Goal: Task Accomplishment & Management: Manage account settings

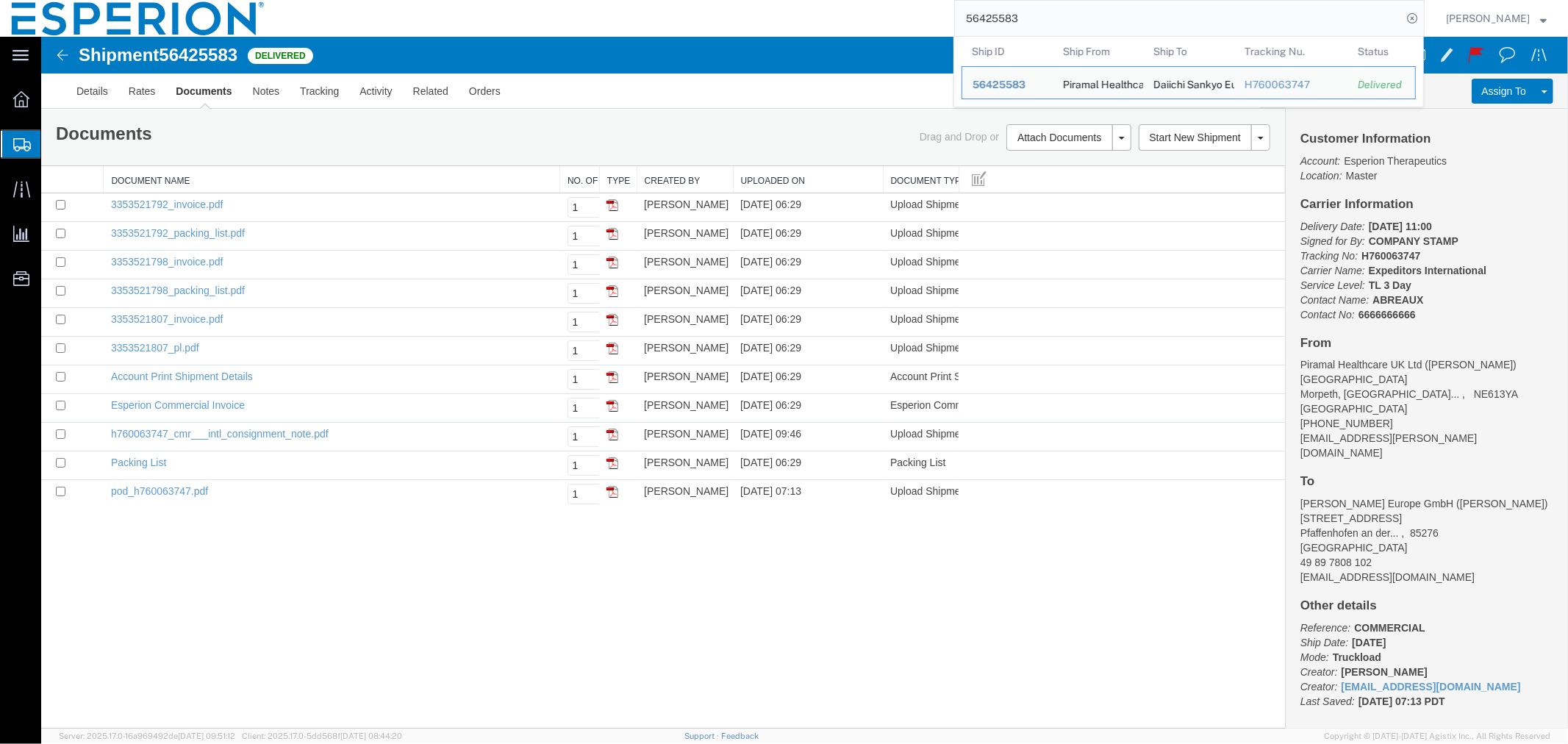
drag, startPoint x: 1063, startPoint y: 18, endPoint x: 870, endPoint y: 19, distance: 193.0
click at [870, 19] on div "56425583 Ship ID Ship From Ship To Tracking Nu. Status Ship ID 56425583 Ship Fr…" at bounding box center [850, 19] width 1148 height 37
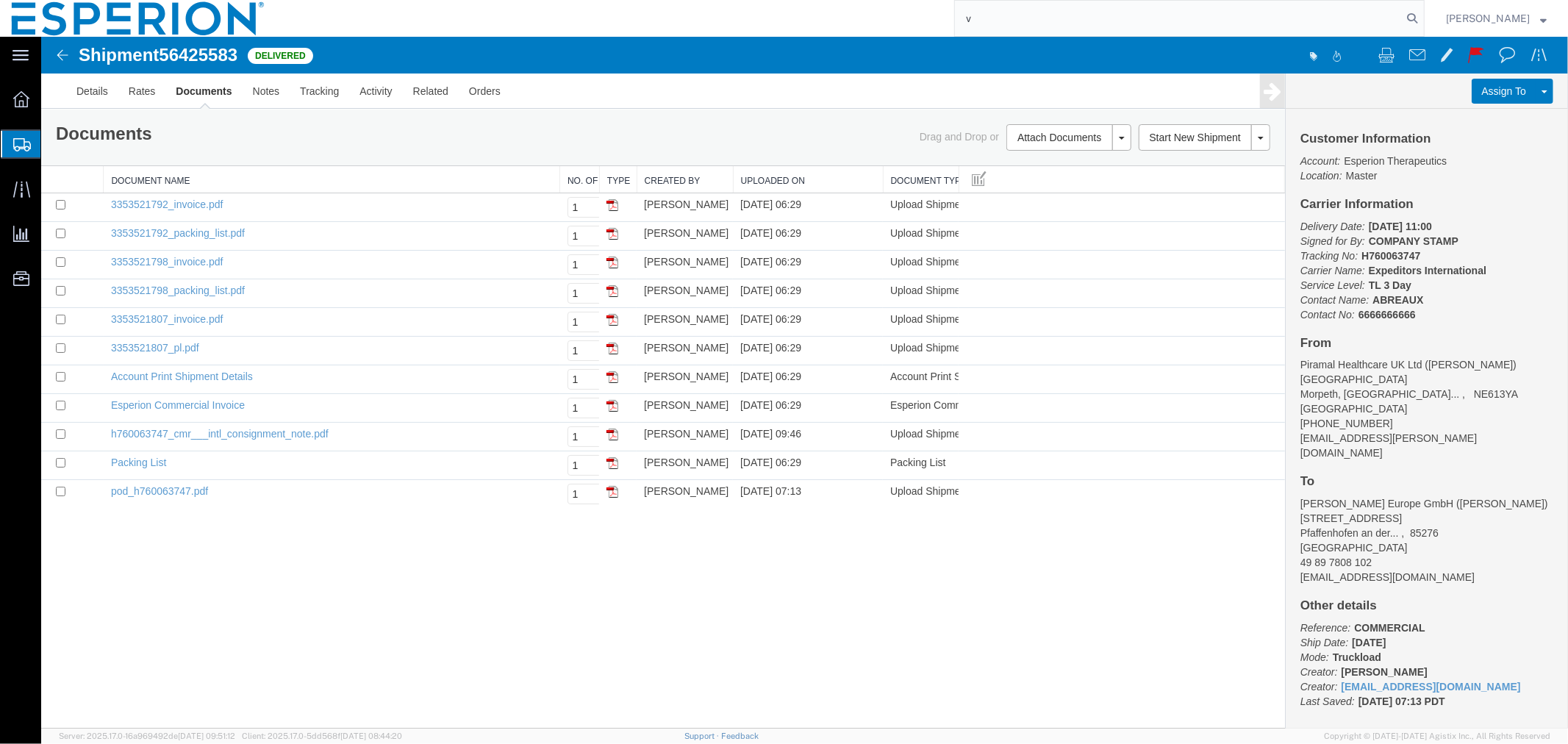
type input "v"
type input "55801169"
click at [1404, 19] on icon at bounding box center [1411, 19] width 20 height 20
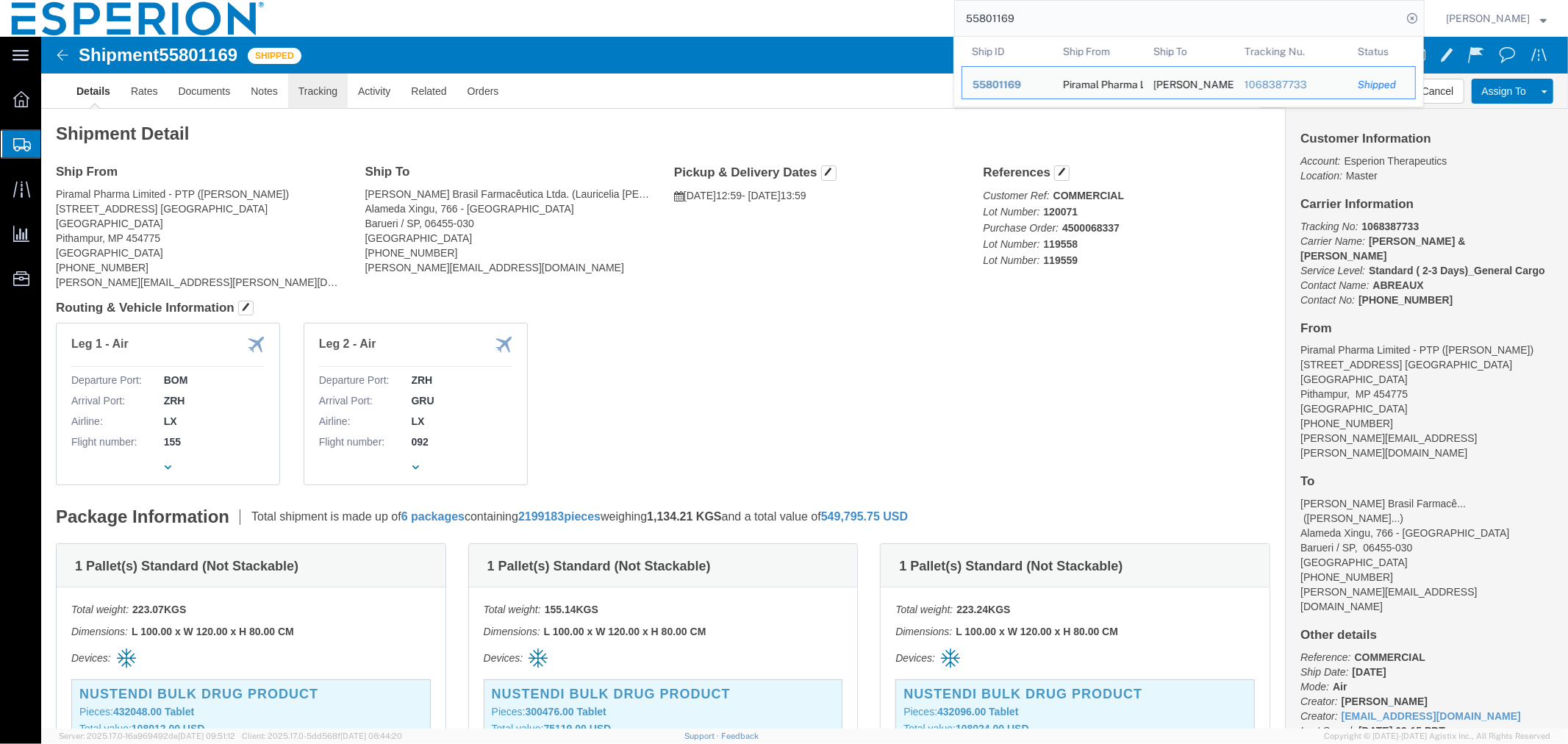
click link "Tracking"
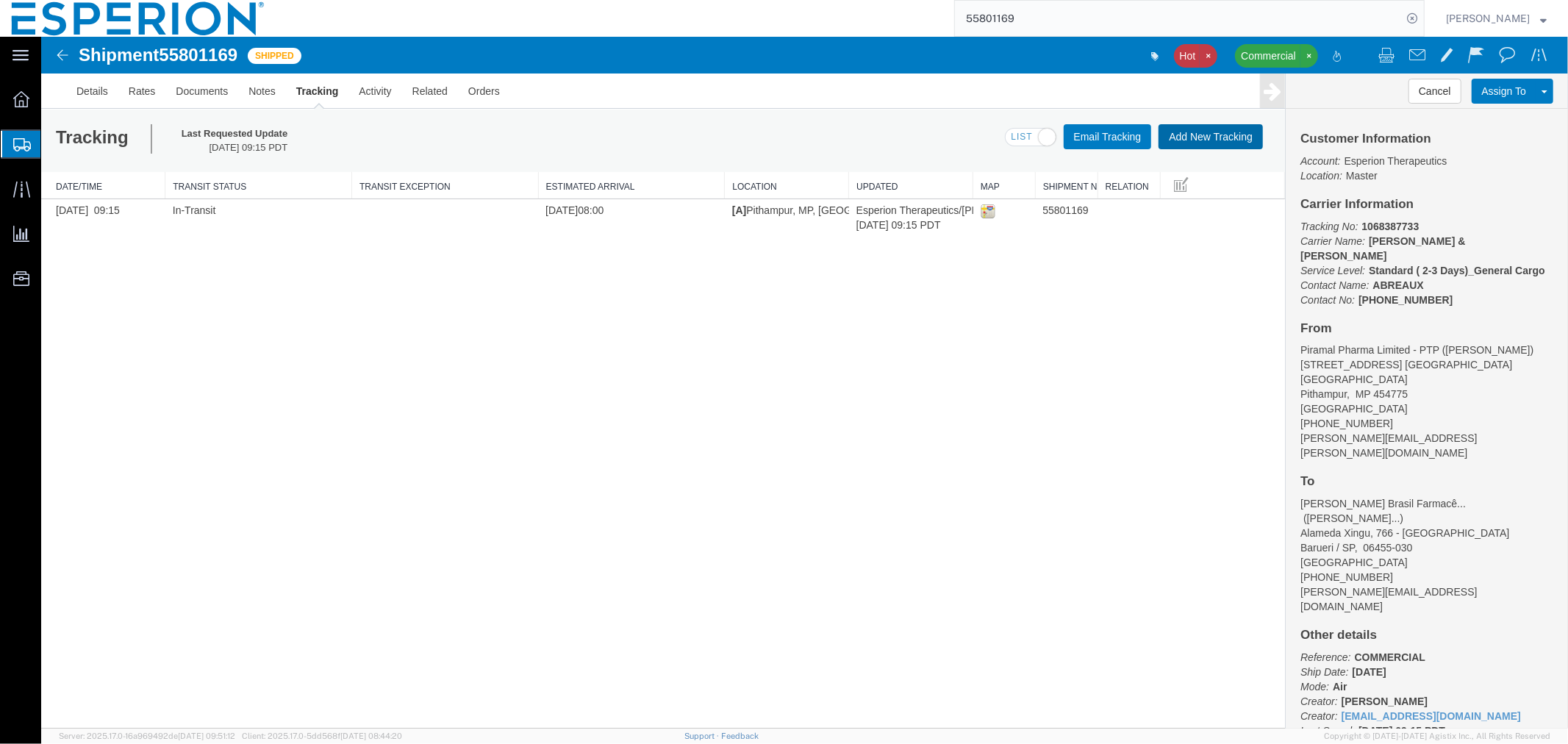
click at [1180, 137] on button "Add New Tracking" at bounding box center [1209, 135] width 105 height 25
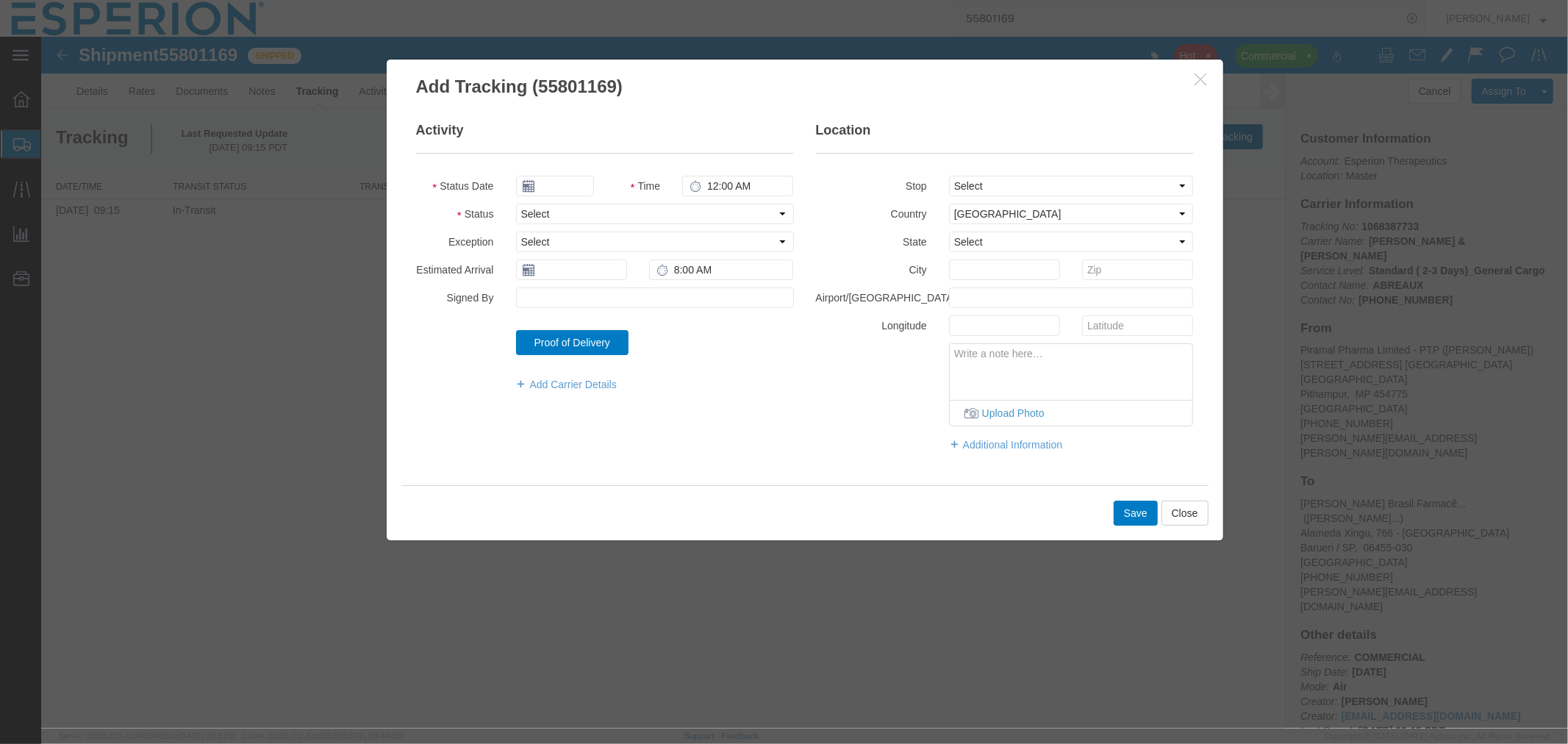
type input "[DATE]"
type input "6:00 PM"
click at [549, 185] on input "[DATE]" at bounding box center [554, 185] width 78 height 20
click at [525, 211] on icon at bounding box center [526, 211] width 4 height 9
click at [555, 340] on td "28" at bounding box center [553, 343] width 22 height 22
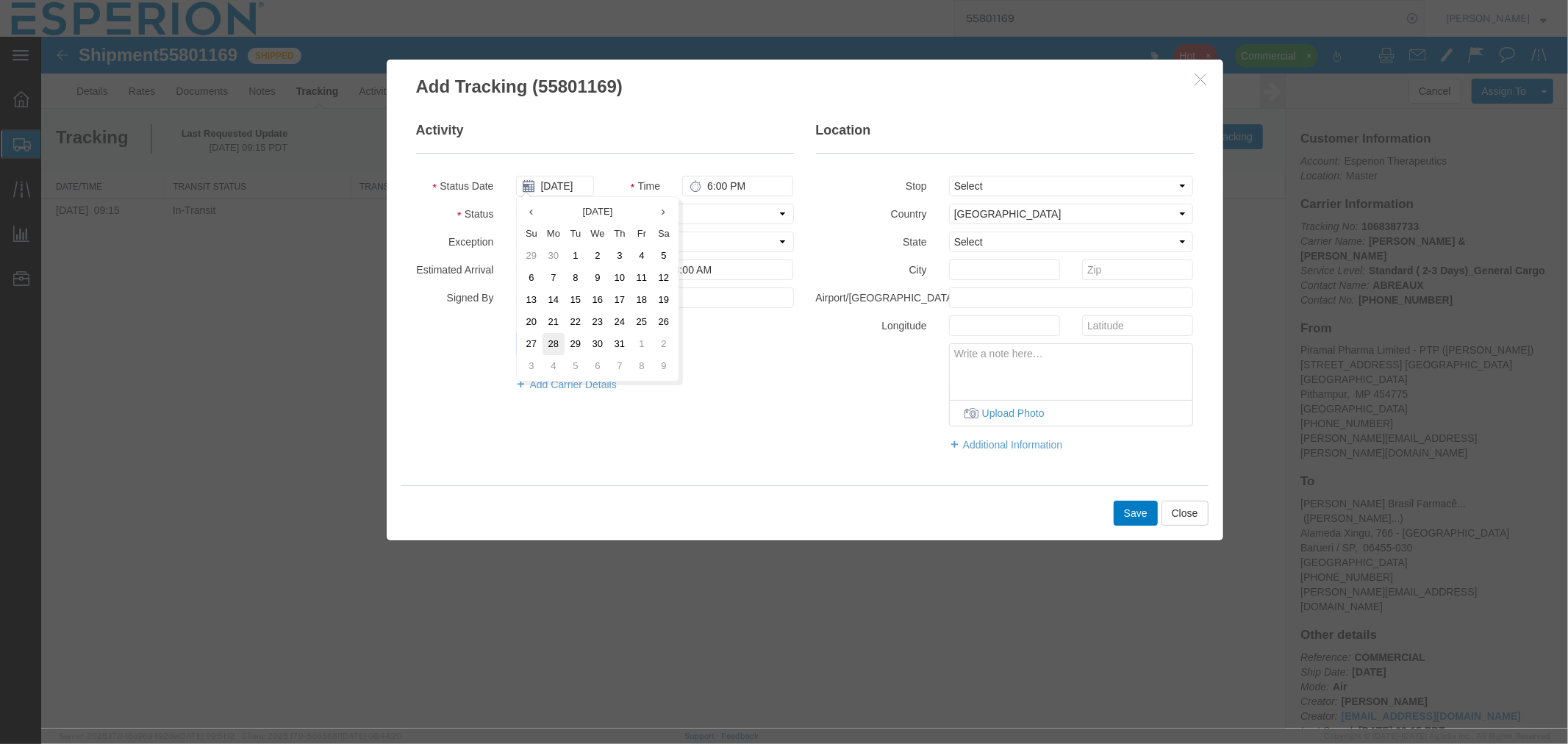
type input "[DATE]"
click at [708, 188] on input "6:00 PM" at bounding box center [737, 185] width 111 height 20
click at [740, 185] on input "9:00 PM" at bounding box center [737, 185] width 111 height 20
type input "9:00 AM"
click at [624, 208] on select "Select Arrival Notice Available Arrival Notice Imported Arrive at Delivery Loca…" at bounding box center [654, 213] width 278 height 20
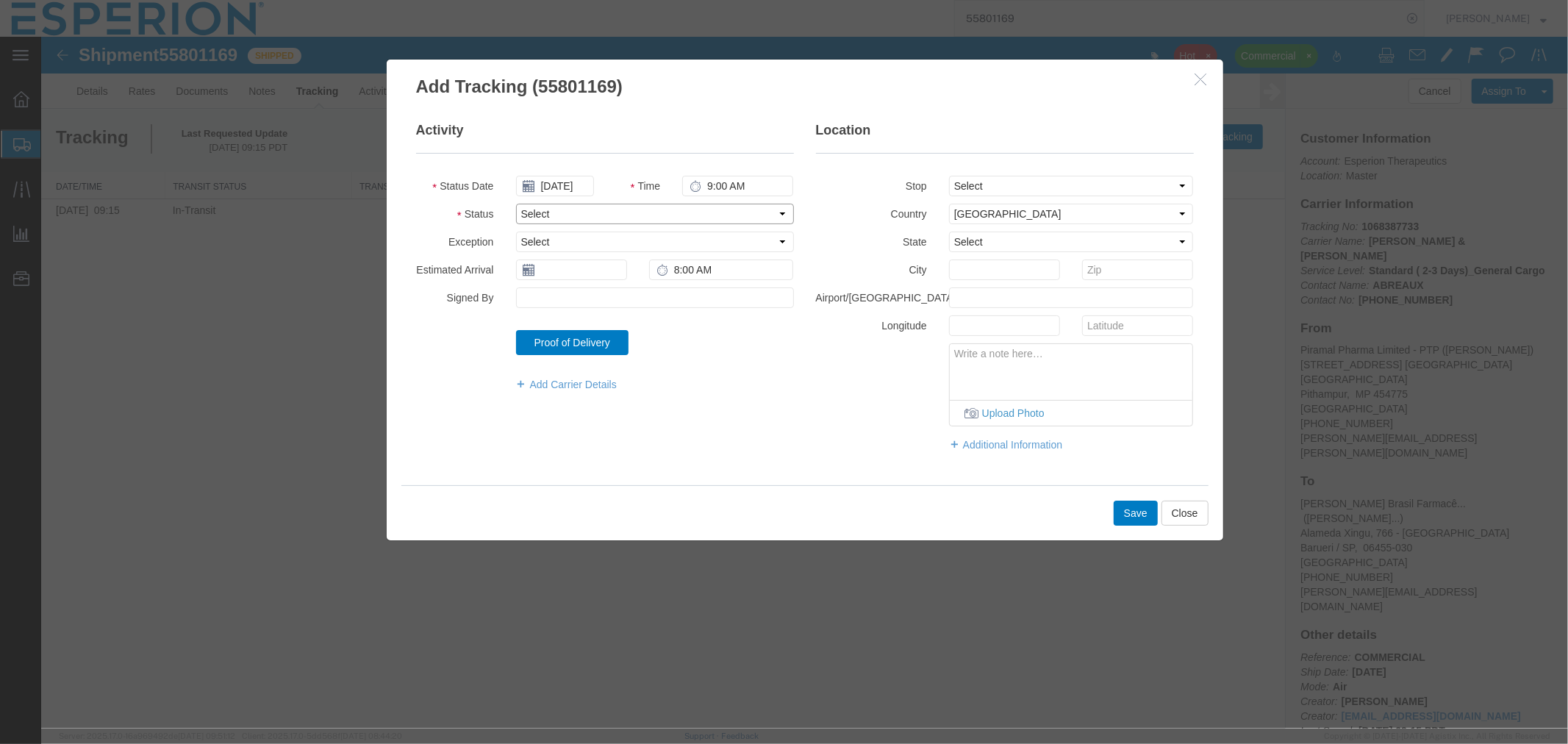
select select "DELIVRED"
click at [515, 203] on select "Select Arrival Notice Available Arrival Notice Imported Arrive at Delivery Loca…" at bounding box center [654, 213] width 278 height 20
click at [575, 286] on input "Signed By" at bounding box center [654, 296] width 278 height 20
type input "a"
type input "FCA-airline arrival"
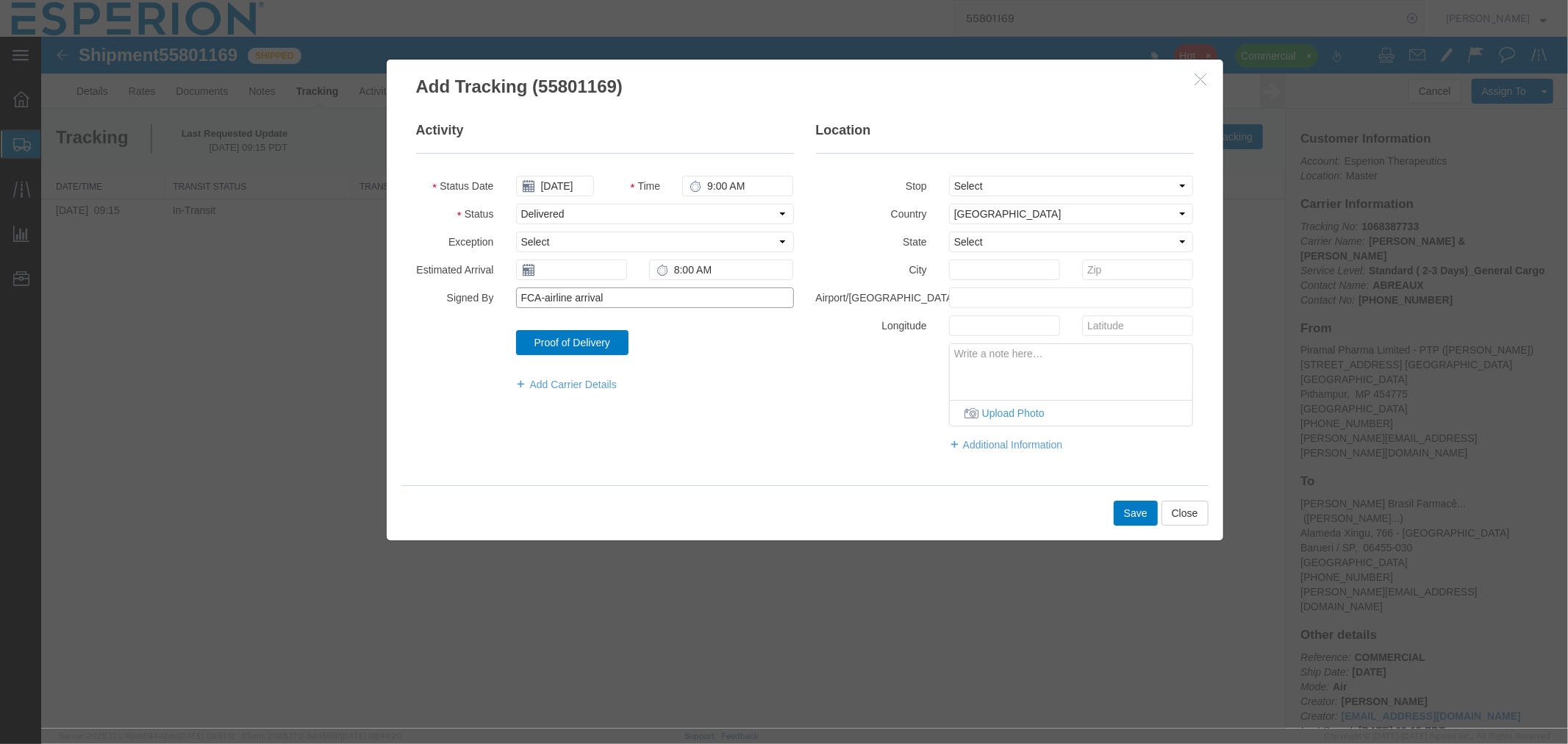
drag, startPoint x: 627, startPoint y: 287, endPoint x: 625, endPoint y: 297, distance: 10.2
click at [626, 294] on input "FCA-airline arrival" at bounding box center [654, 296] width 278 height 20
click at [625, 297] on input "FCA-airline arrival" at bounding box center [654, 296] width 278 height 20
drag, startPoint x: 625, startPoint y: 297, endPoint x: 467, endPoint y: 301, distance: 158.1
click at [467, 301] on div "Signed By FCA-airline arrival" at bounding box center [603, 296] width 399 height 20
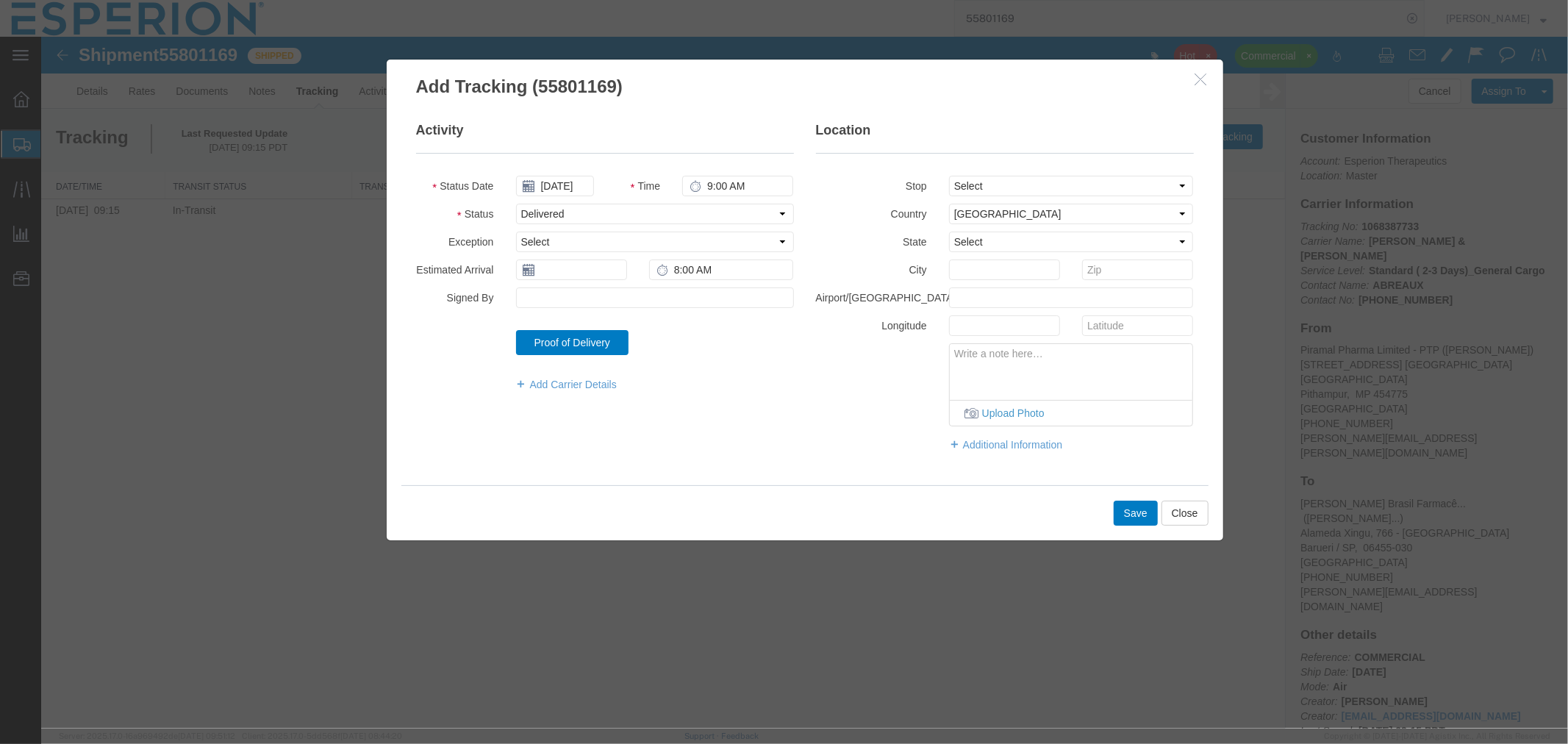
click at [1019, 370] on textarea at bounding box center [1070, 367] width 244 height 48
paste textarea "FCA-airline arrival"
type textarea "FCA-airline arrival via tracking and email confirmation by customer of shipment…"
click at [1127, 511] on button "Save" at bounding box center [1135, 511] width 44 height 25
click at [568, 277] on input "text" at bounding box center [571, 269] width 111 height 20
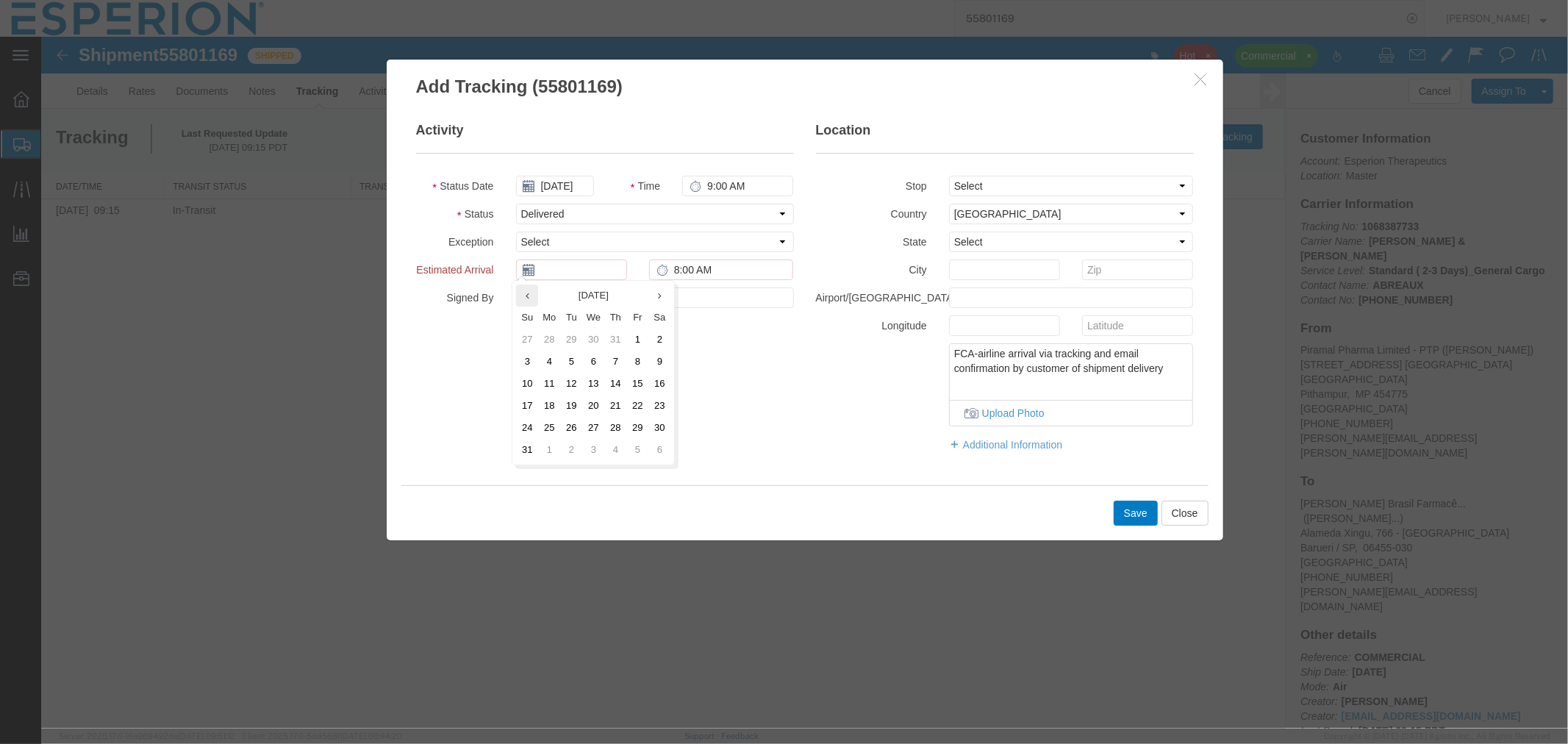
click at [522, 299] on th at bounding box center [526, 295] width 22 height 22
click at [542, 431] on td "28" at bounding box center [553, 427] width 22 height 22
type input "[DATE]"
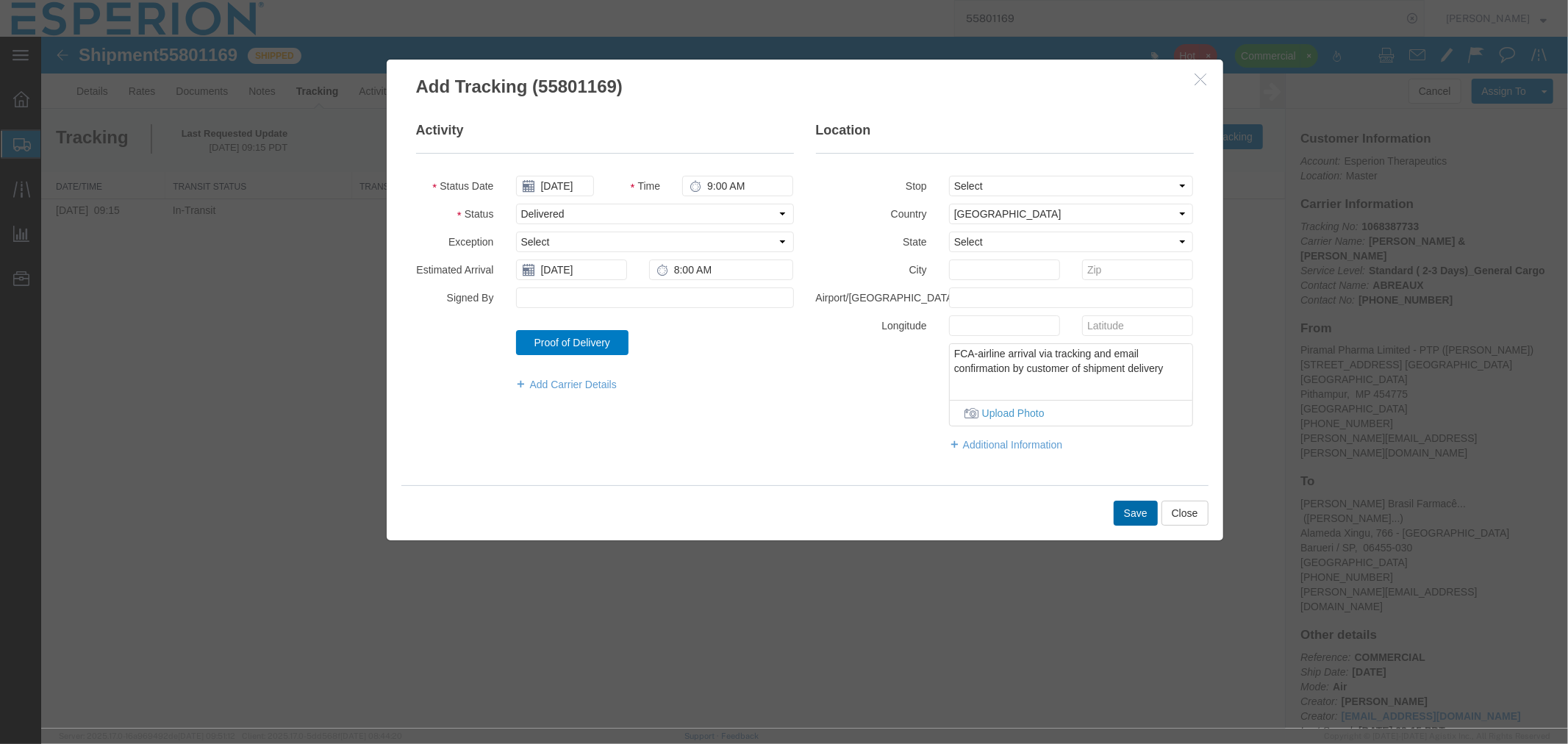
click at [1140, 510] on button "Save" at bounding box center [1135, 511] width 44 height 25
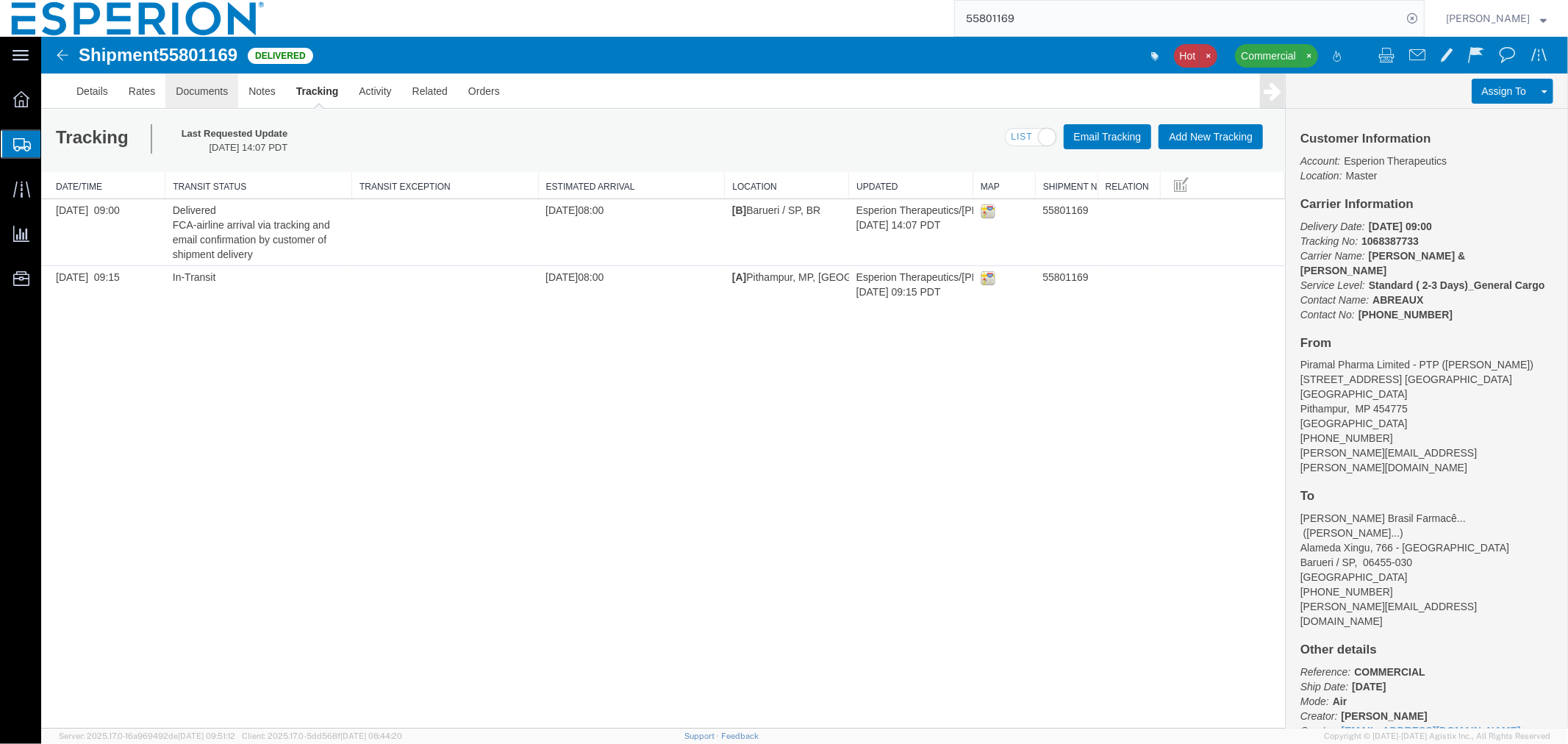
click at [219, 91] on link "Documents" at bounding box center [201, 91] width 73 height 35
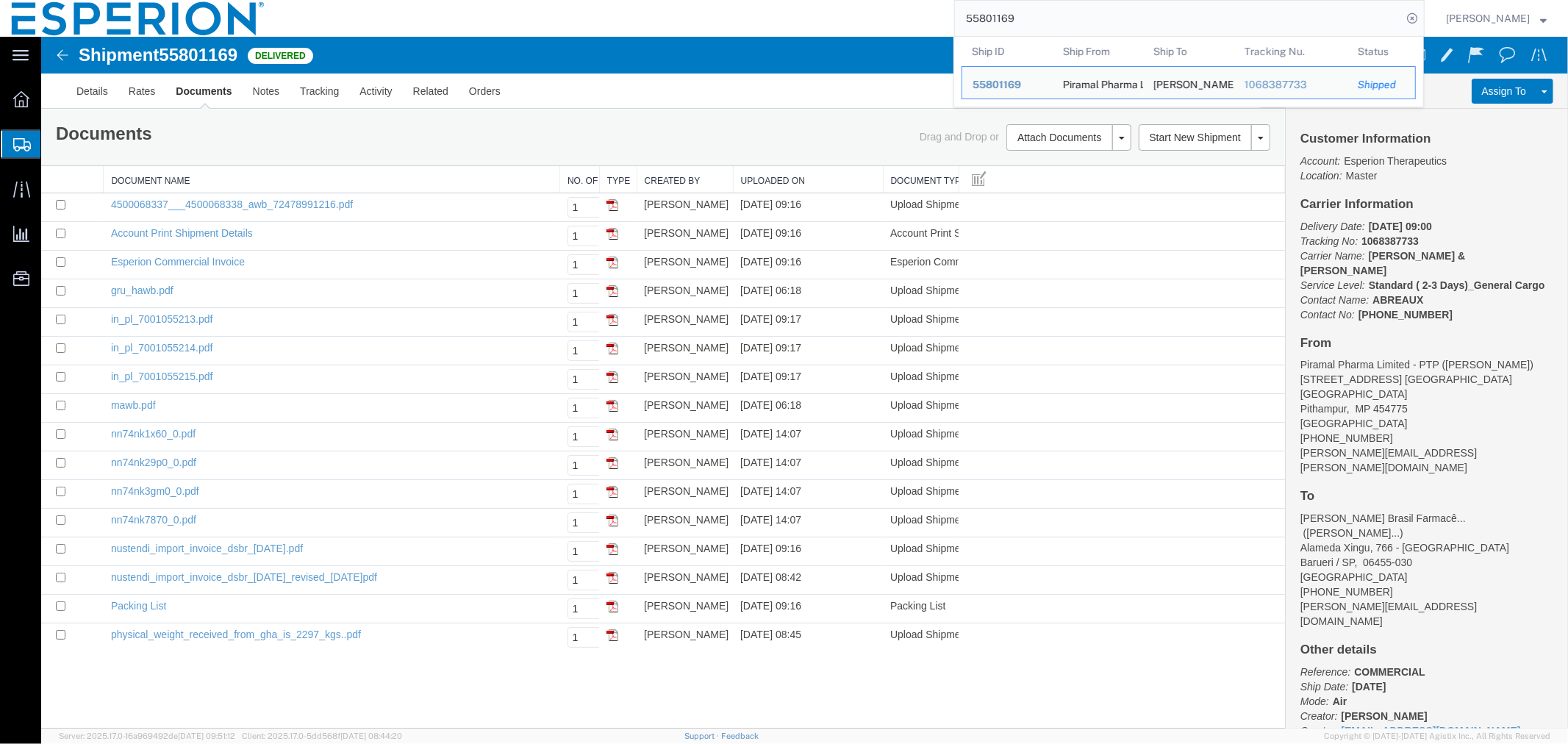
drag, startPoint x: 1033, startPoint y: 24, endPoint x: 863, endPoint y: 23, distance: 170.0
click at [863, 23] on div "55801169 Ship ID Ship From Ship To Tracking Nu. Status Ship ID 55801169 Ship Fr…" at bounding box center [850, 19] width 1148 height 37
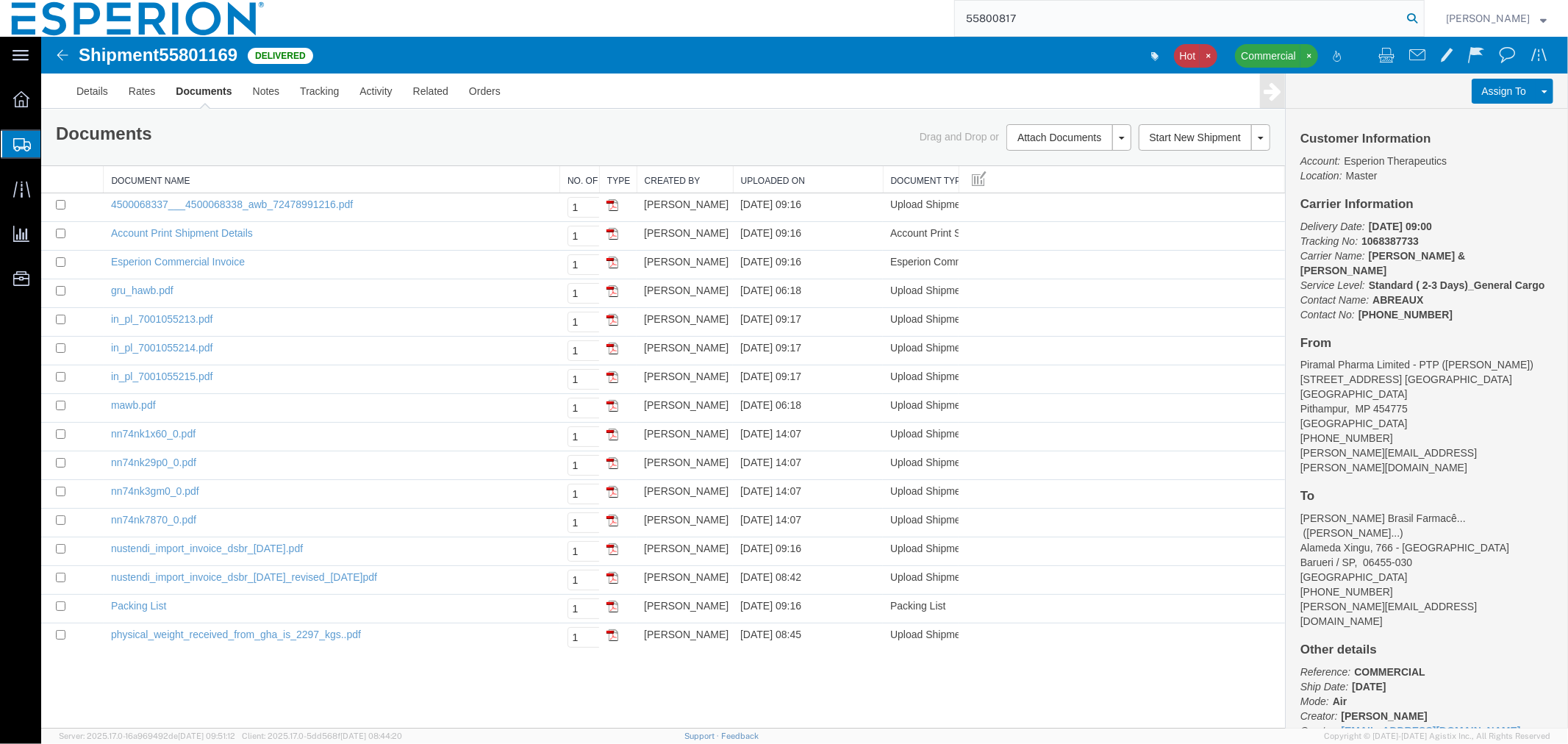
type input "55800817"
click at [1412, 18] on icon at bounding box center [1411, 19] width 20 height 20
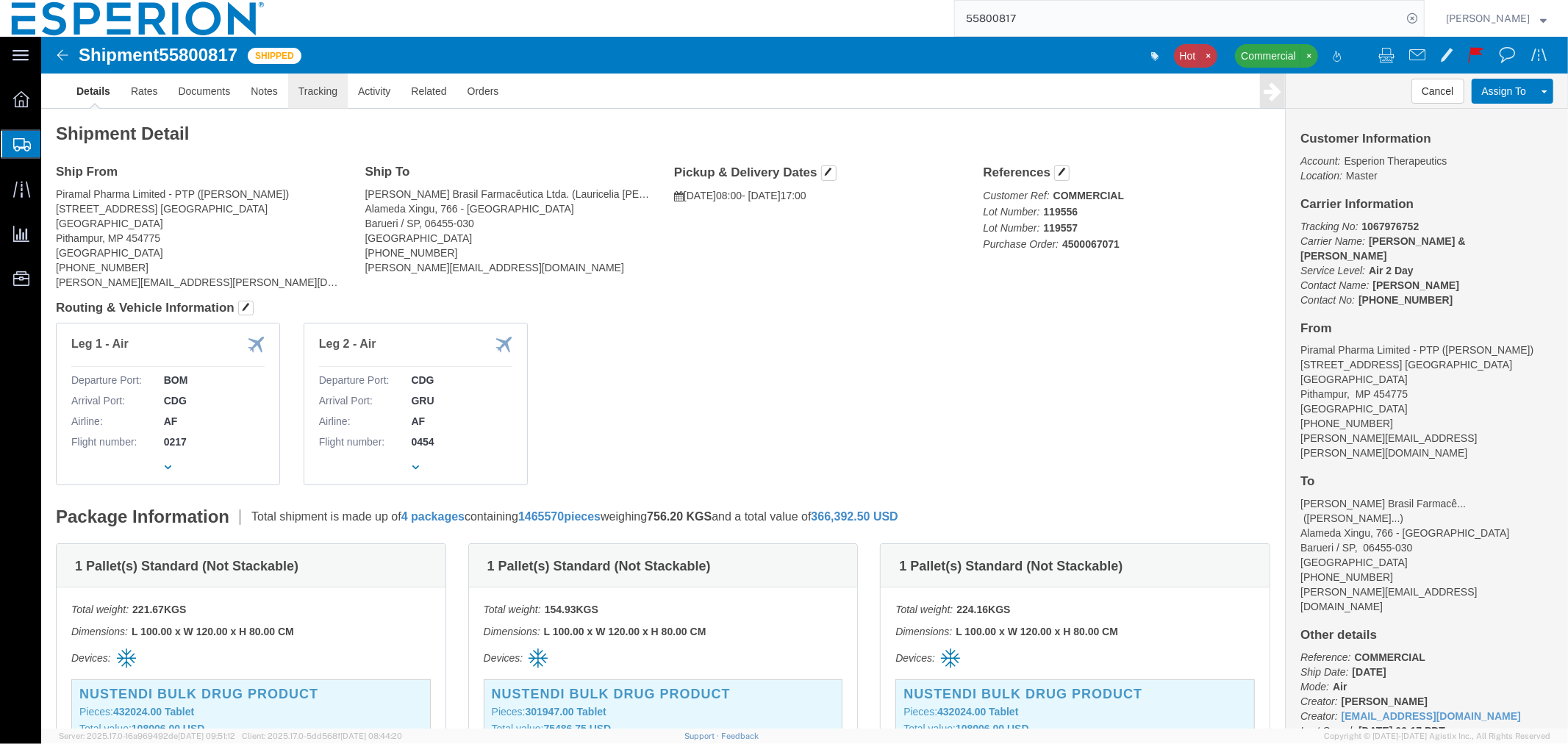
click link "Tracking"
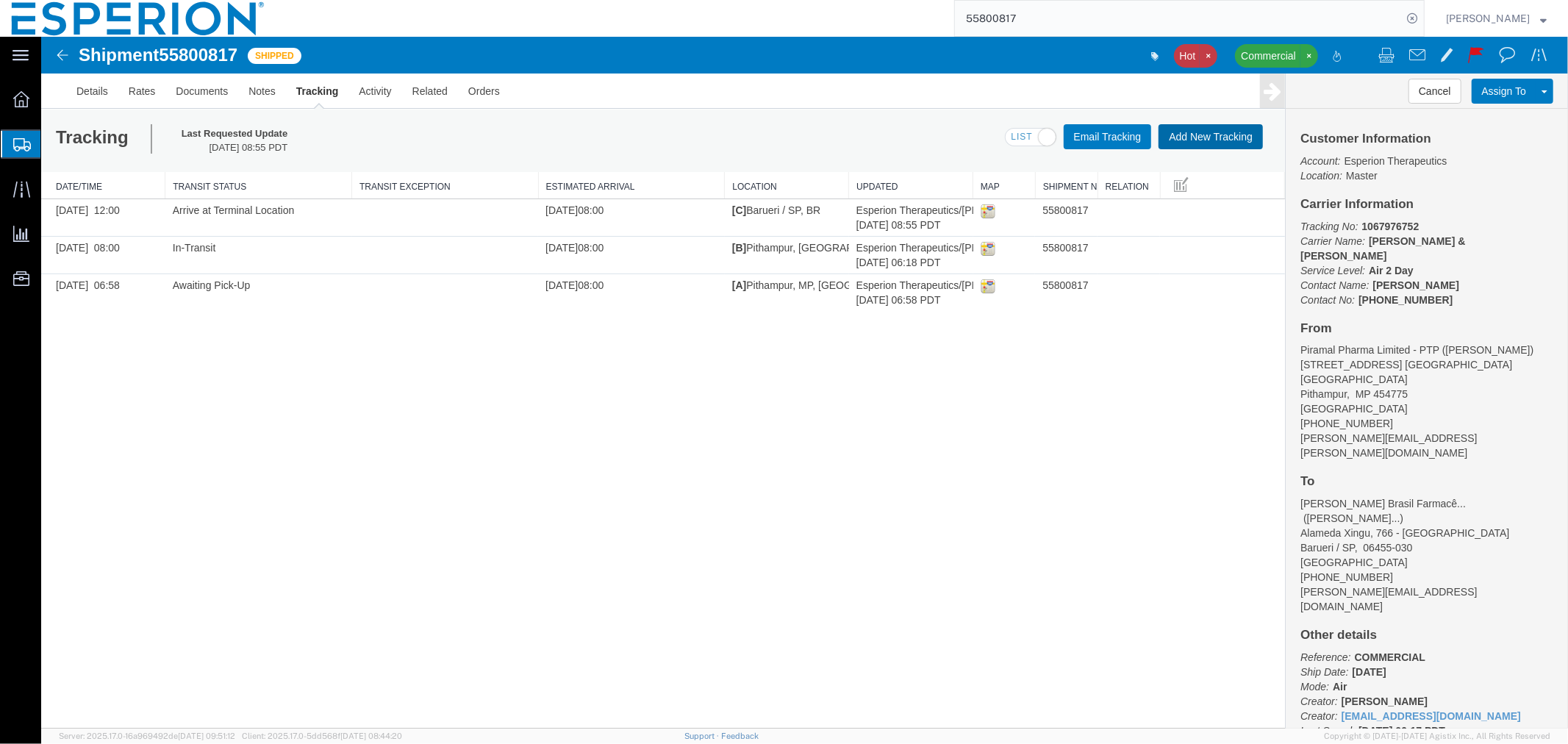
click at [1188, 132] on button "Add New Tracking" at bounding box center [1209, 135] width 105 height 25
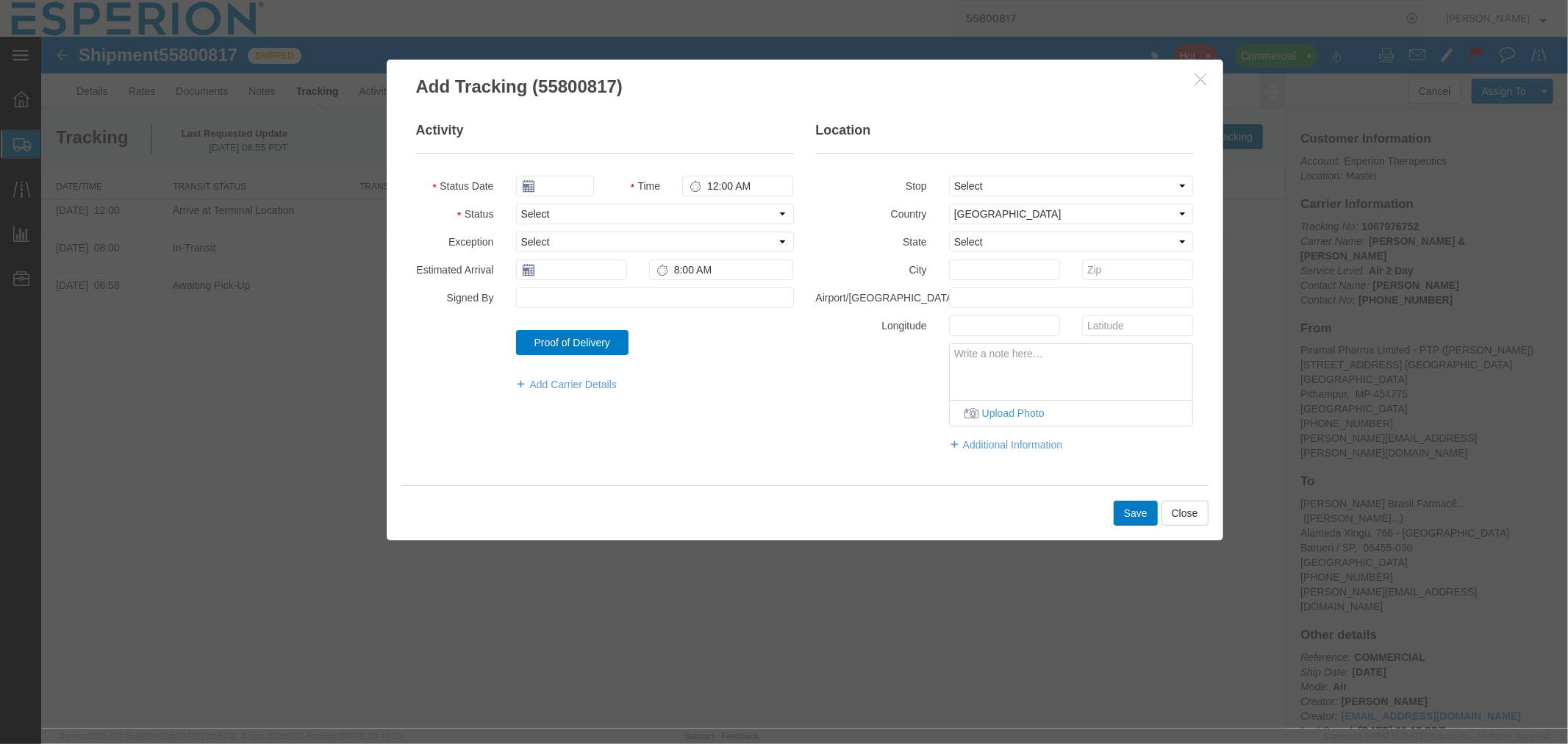
type input "[DATE]"
type input "6:00 PM"
click at [550, 190] on input "[DATE]" at bounding box center [554, 185] width 78 height 20
click at [527, 210] on icon at bounding box center [526, 211] width 4 height 9
click at [601, 299] on td "16" at bounding box center [597, 299] width 22 height 22
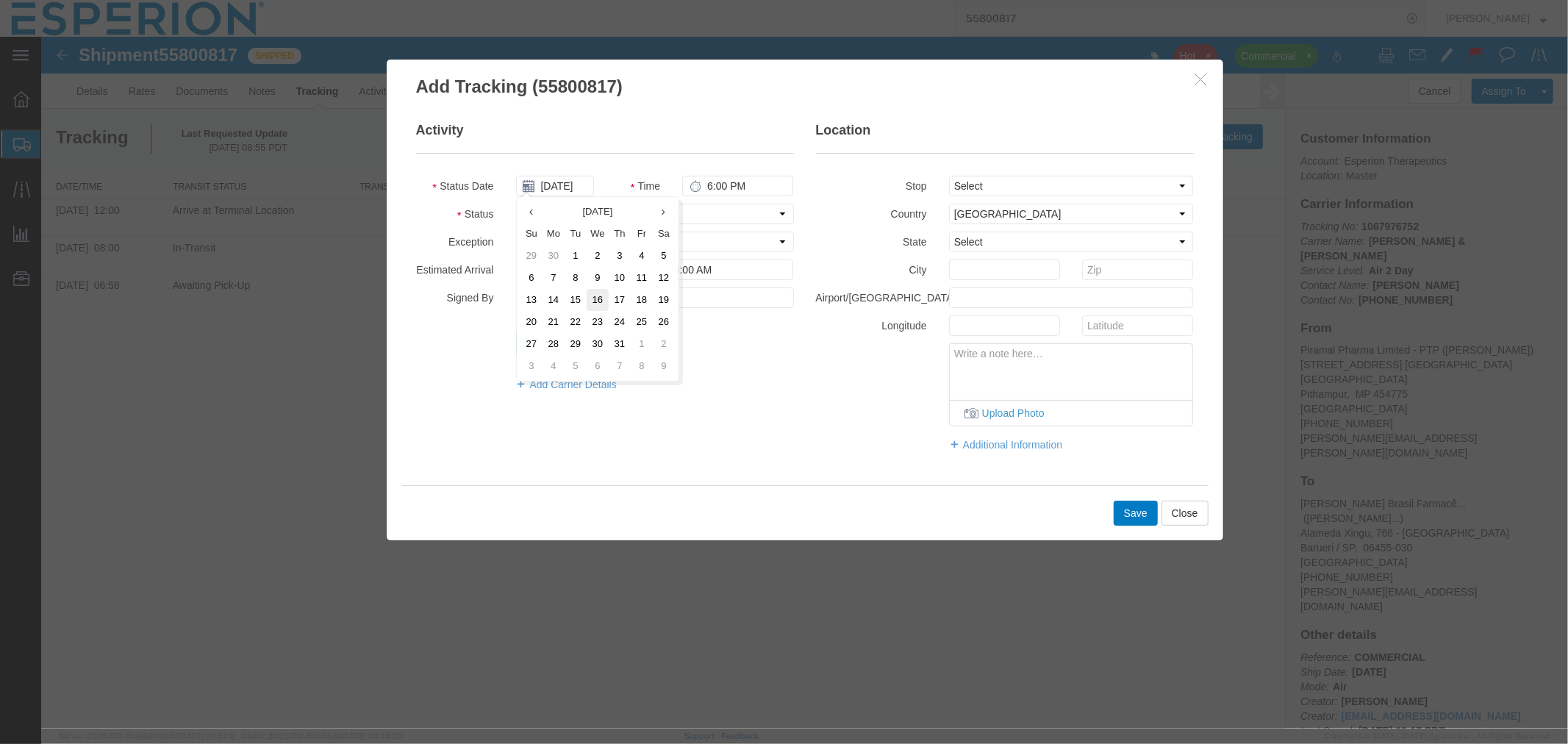
type input "[DATE]"
click at [690, 220] on select "Select Arrival Notice Available Arrival Notice Imported Arrive at Delivery Loca…" at bounding box center [654, 213] width 278 height 20
select select "DELIVRED"
click at [515, 203] on select "Select Arrival Notice Available Arrival Notice Imported Arrive at Delivery Loca…" at bounding box center [654, 213] width 278 height 20
click at [993, 360] on textarea at bounding box center [1070, 367] width 244 height 48
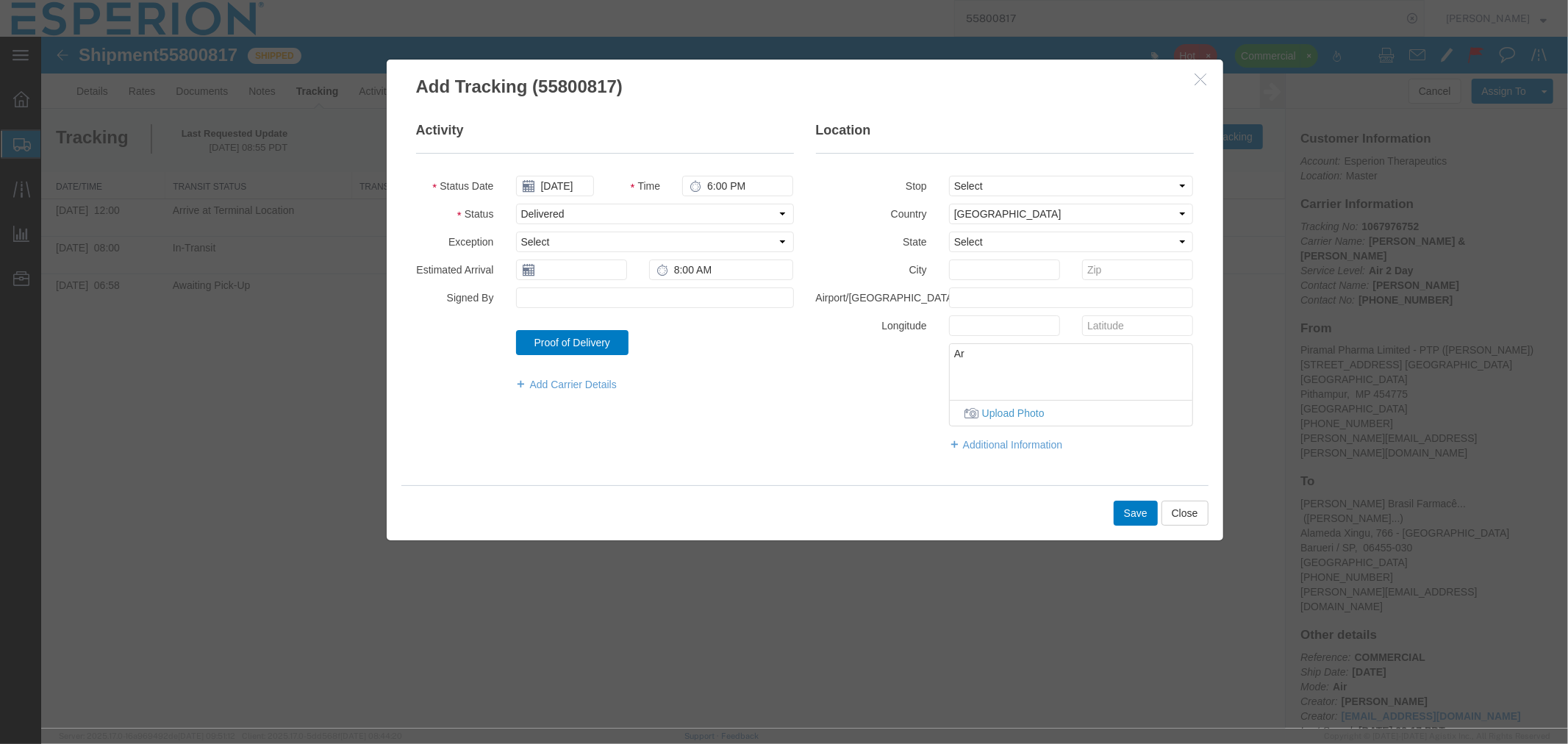
type textarea "A"
type textarea "FCA, arrived to airport via web tracking. Delivery confirmed by customs via ema…"
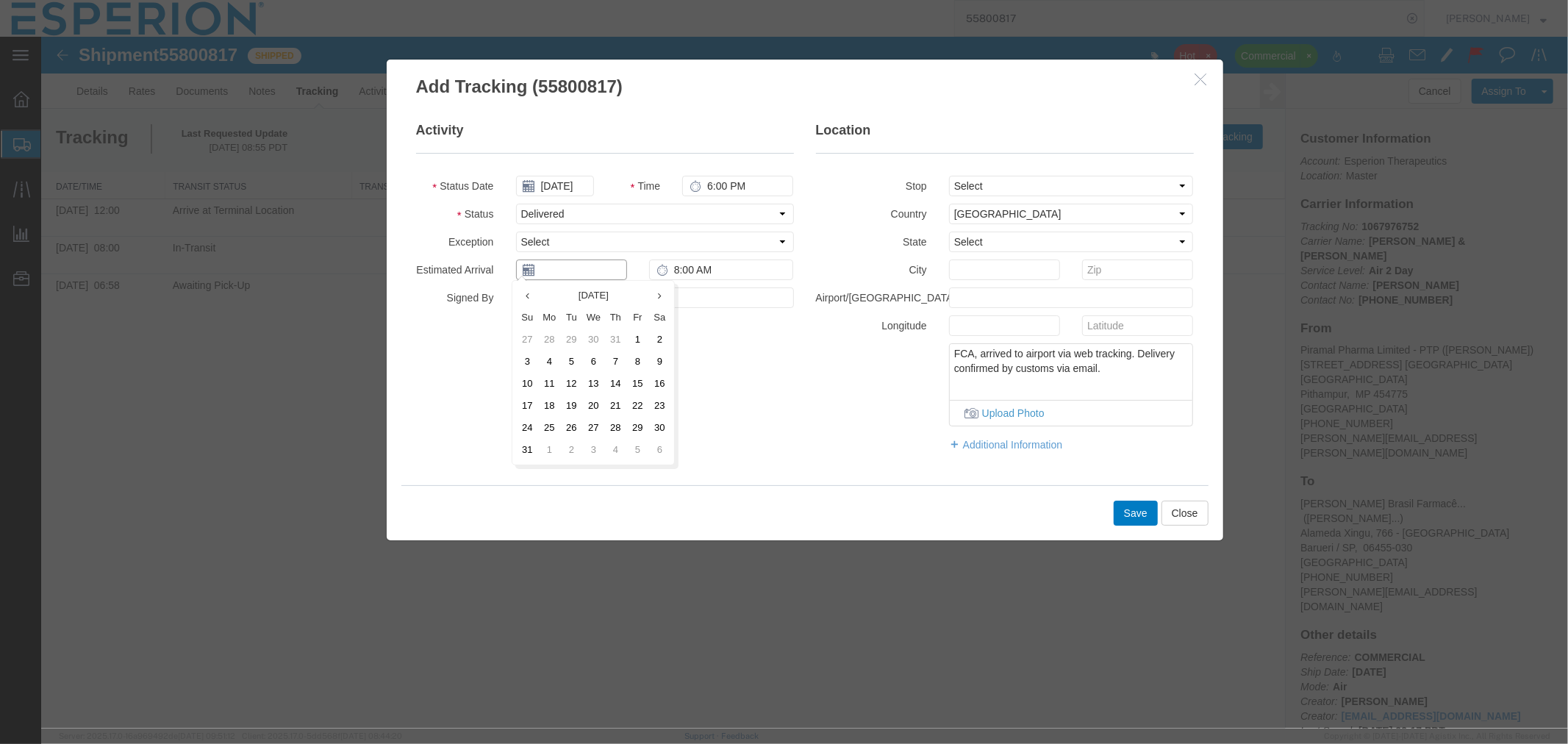
click at [567, 264] on input "text" at bounding box center [571, 269] width 111 height 20
click at [533, 296] on th at bounding box center [526, 295] width 22 height 22
click at [598, 385] on td "16" at bounding box center [597, 383] width 22 height 22
type input "[DATE]"
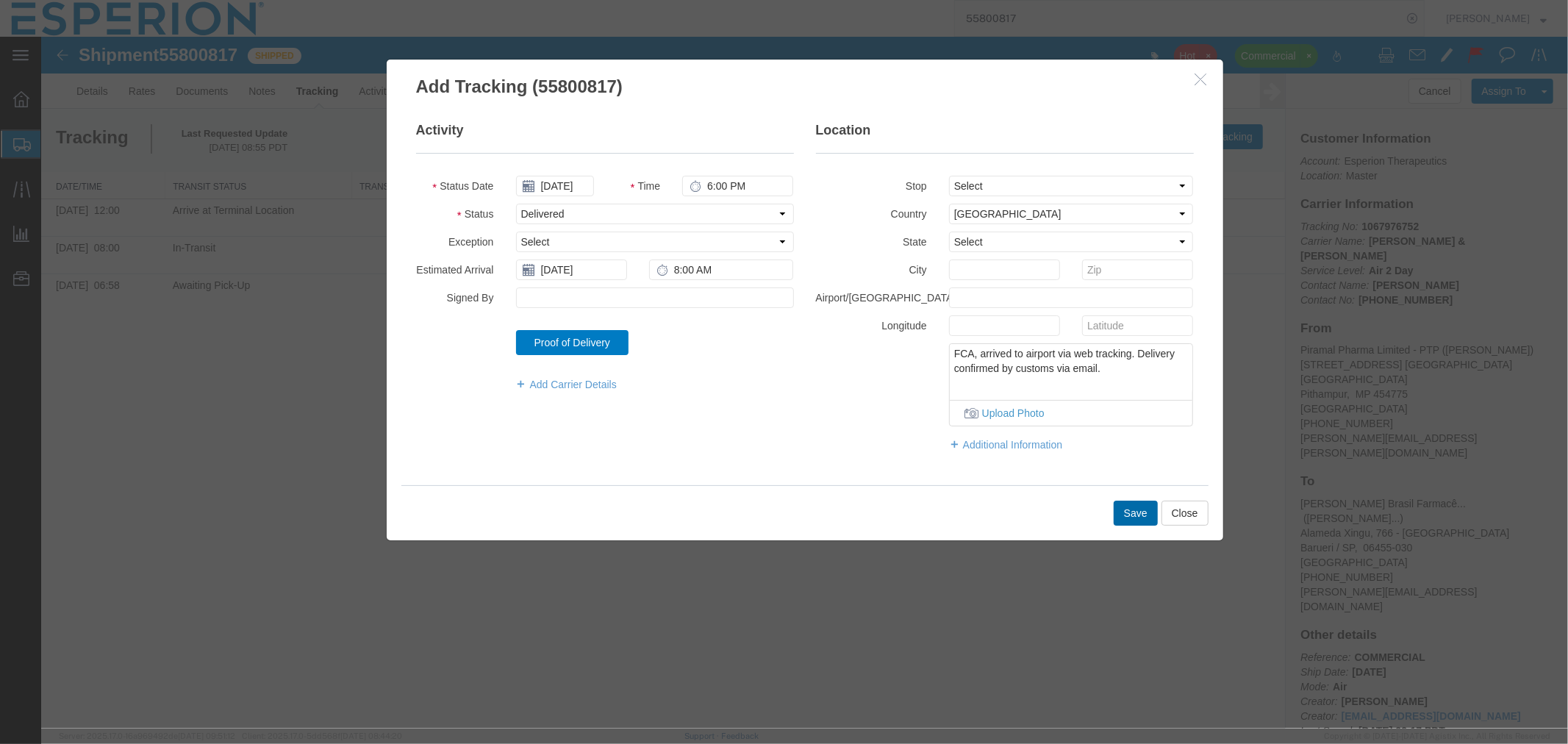
click at [1140, 515] on button "Save" at bounding box center [1135, 511] width 44 height 25
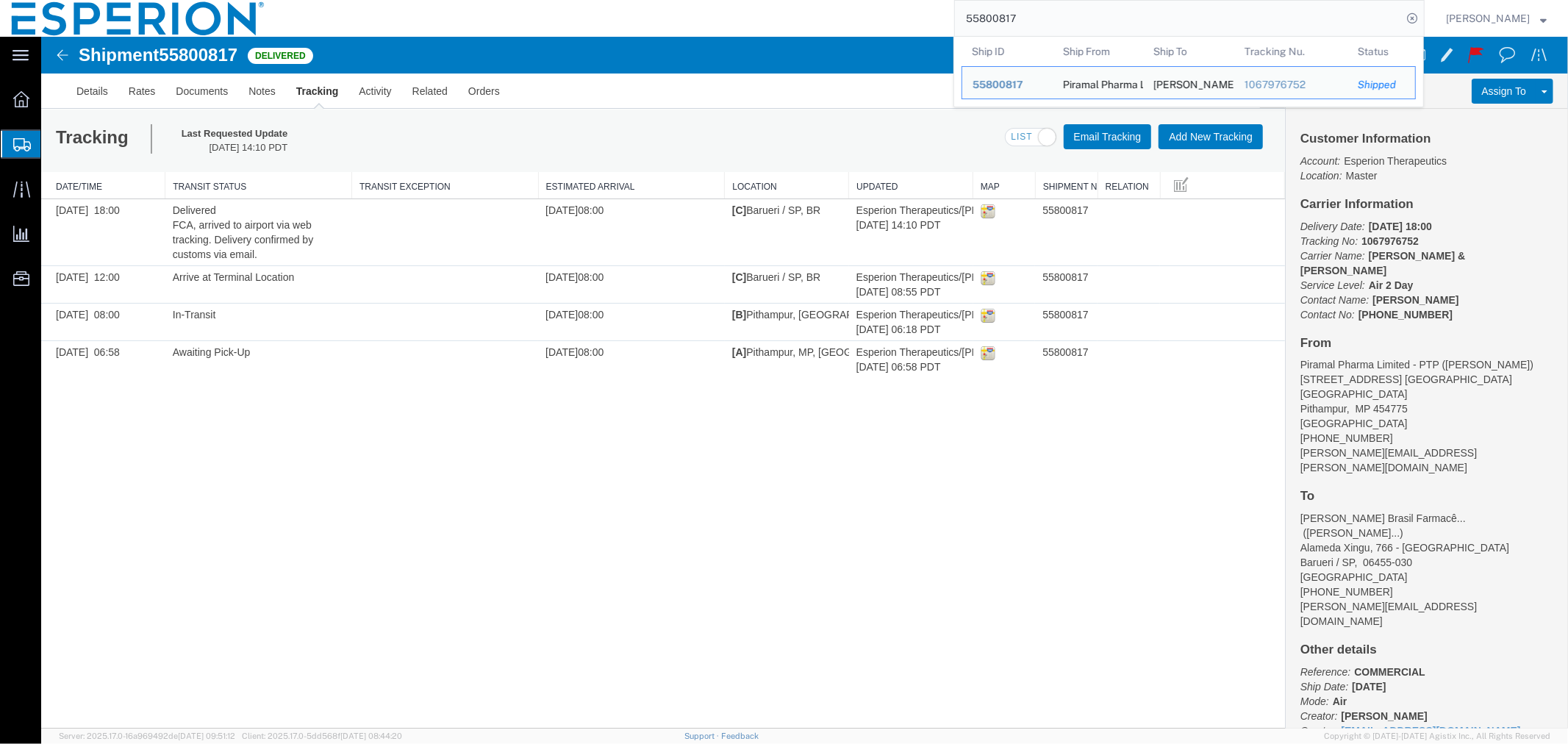
drag, startPoint x: 1034, startPoint y: 17, endPoint x: 929, endPoint y: 17, distance: 105.0
click at [929, 17] on div "55800817 Ship ID Ship From Ship To Tracking Nu. Status Ship ID 55800817 Ship Fr…" at bounding box center [850, 19] width 1148 height 37
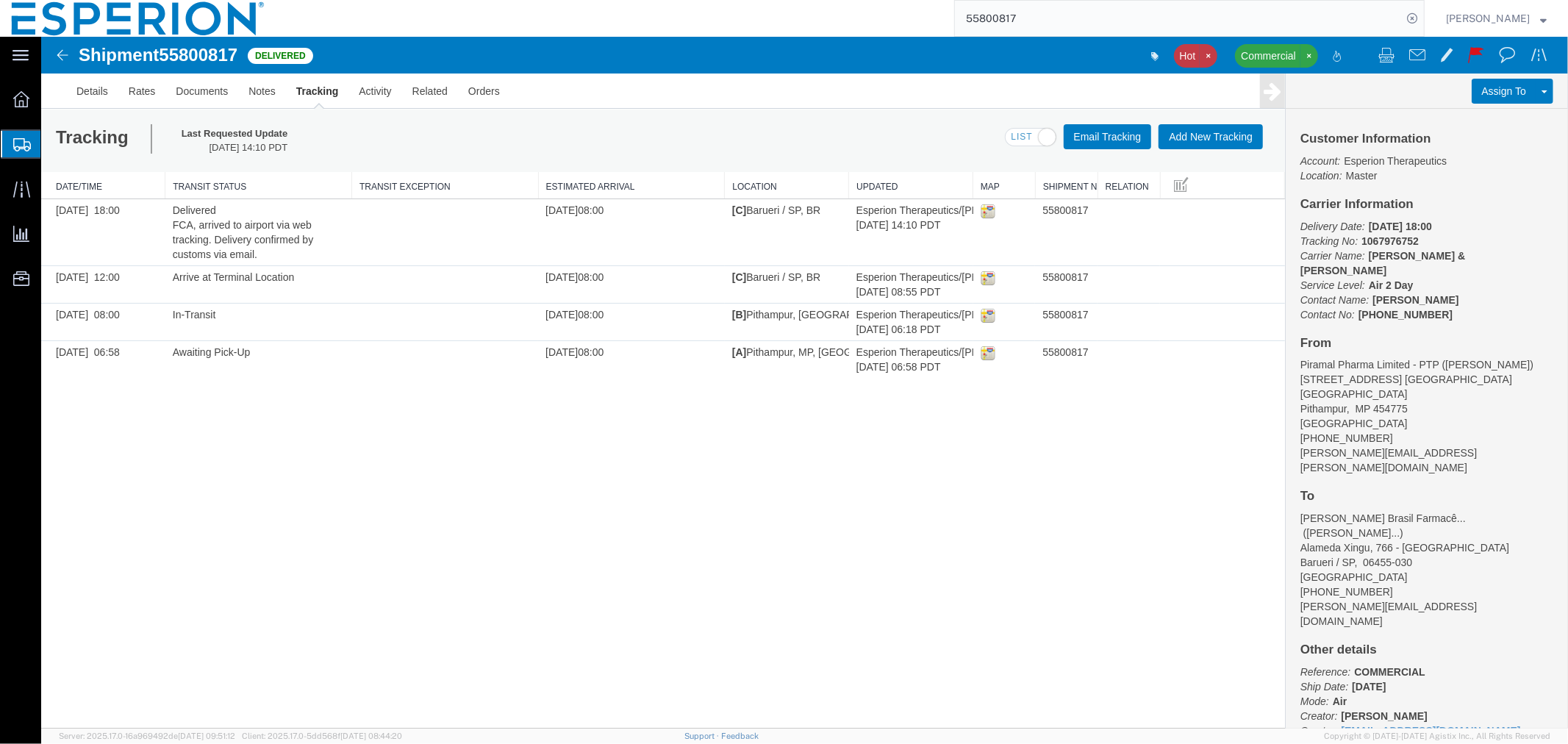
paste input "6073630"
type input "56073630"
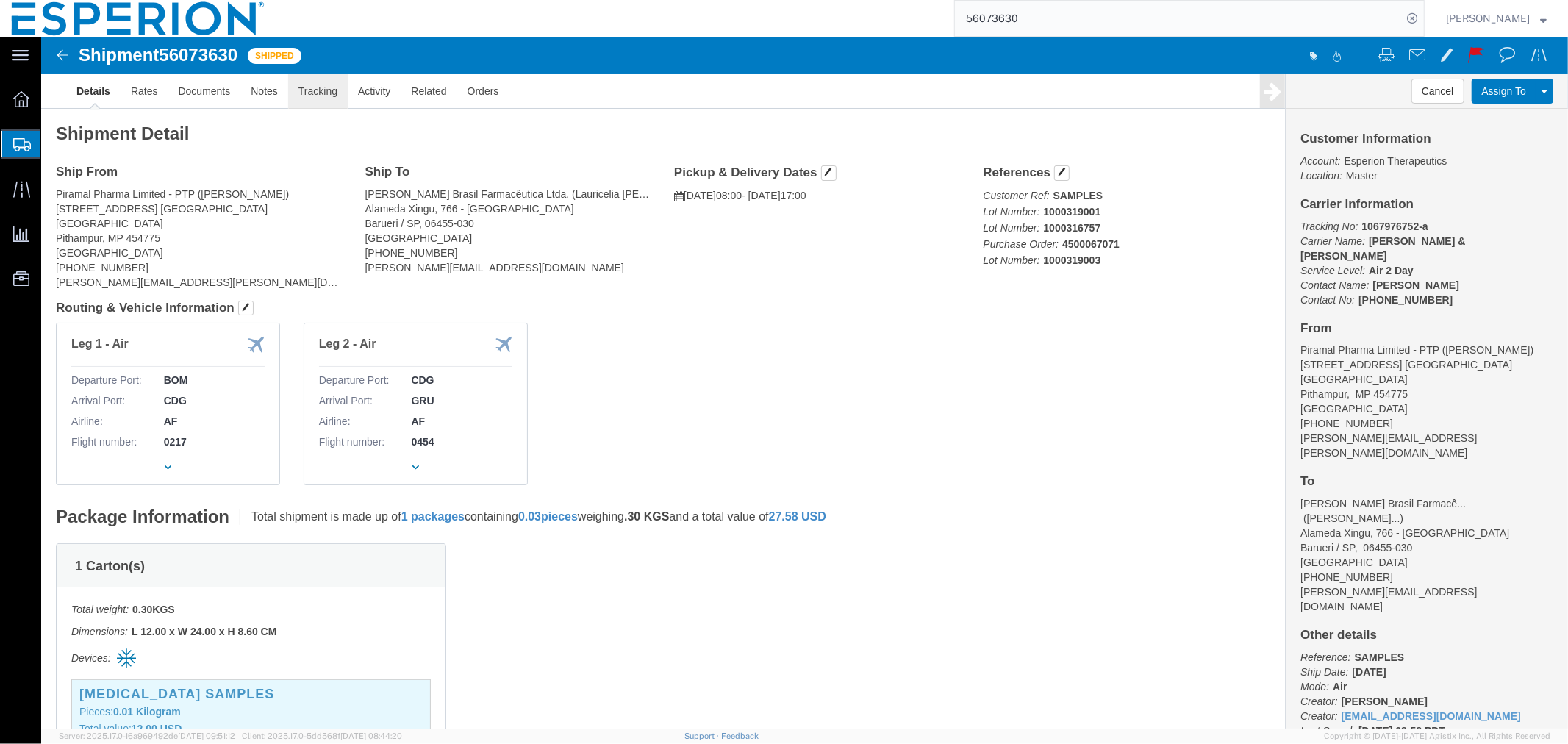
click link "Tracking"
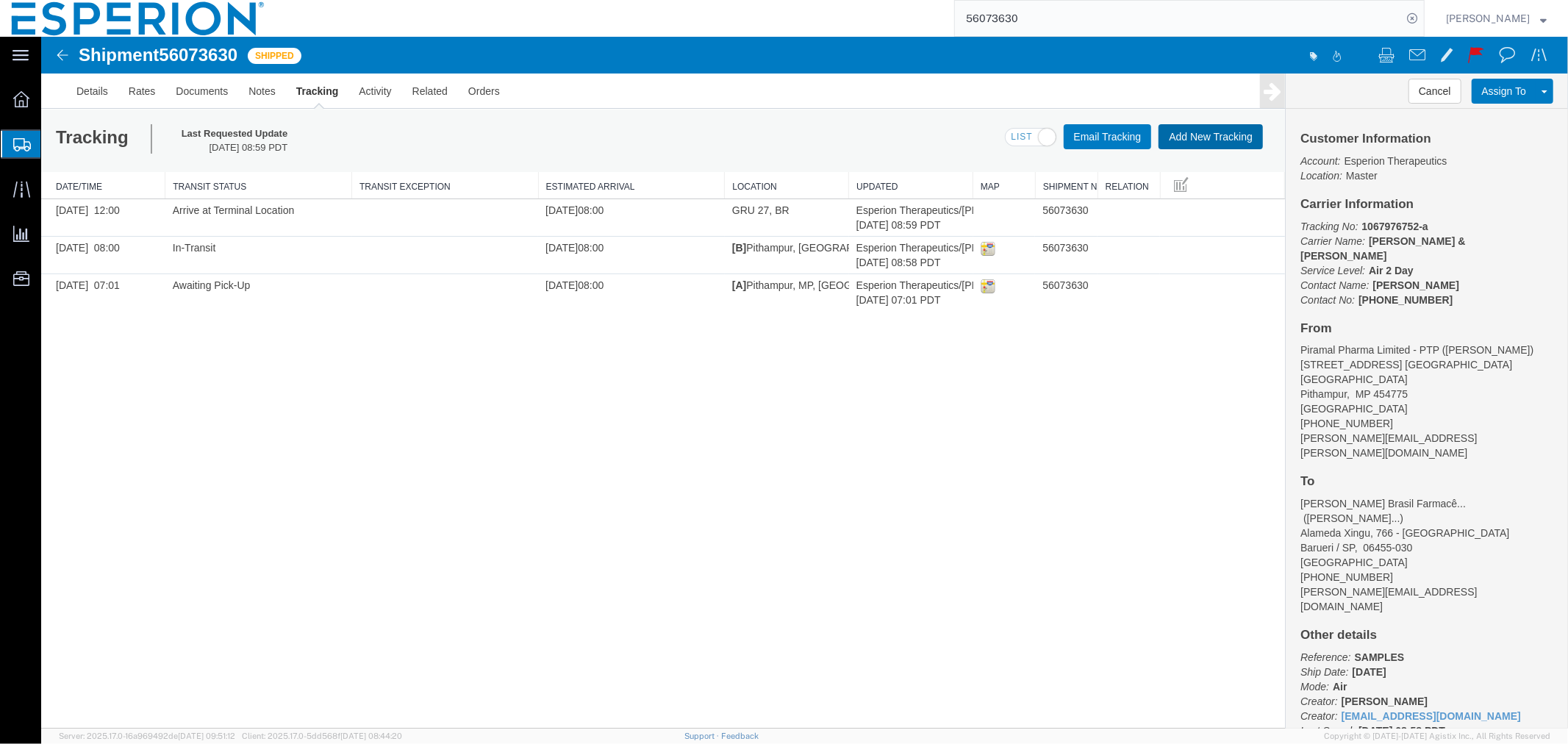
click at [1207, 135] on button "Add New Tracking" at bounding box center [1209, 135] width 105 height 25
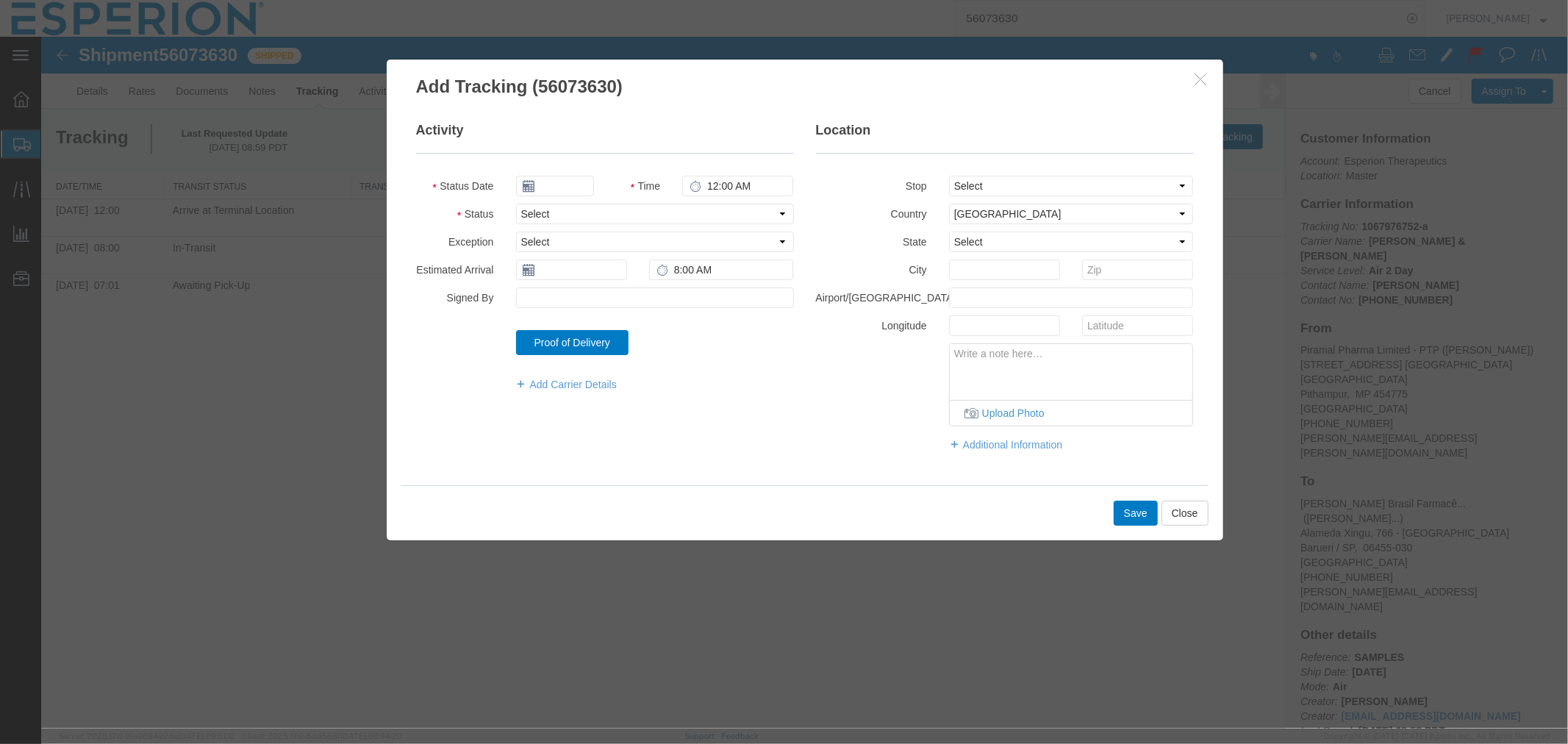
type input "[DATE]"
type input "6:00 PM"
click at [555, 184] on input "[DATE]" at bounding box center [554, 185] width 78 height 20
click at [522, 215] on th at bounding box center [526, 211] width 22 height 22
click at [591, 296] on td "16" at bounding box center [597, 299] width 22 height 22
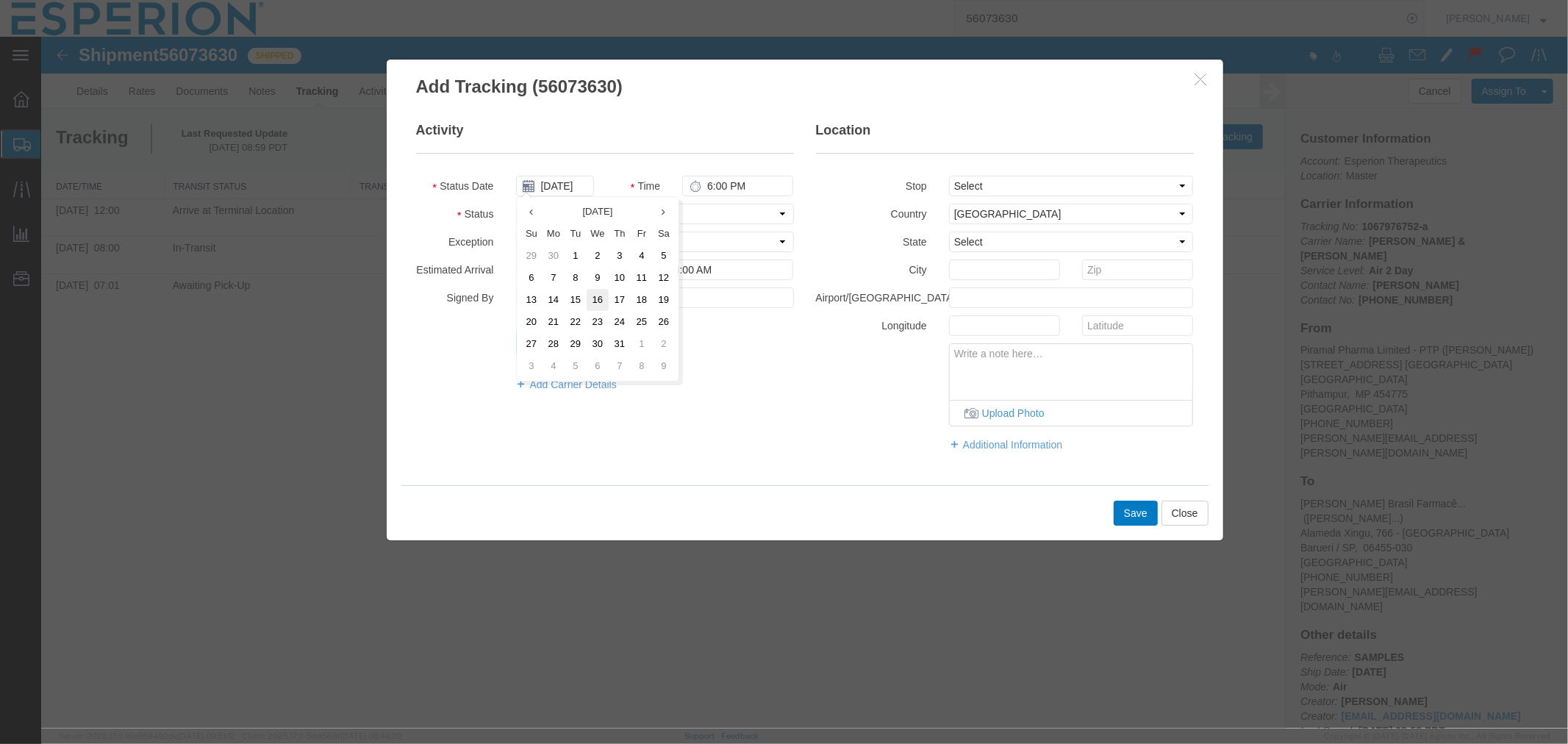
type input "[DATE]"
click at [581, 210] on select "Select Arrival Notice Available Arrival Notice Imported Arrive at Delivery Loca…" at bounding box center [654, 213] width 278 height 20
select select "DELIVRED"
click at [515, 203] on select "Select Arrival Notice Available Arrival Notice Imported Arrive at Delivery Loca…" at bounding box center [654, 213] width 278 height 20
click at [1132, 506] on button "Save" at bounding box center [1135, 511] width 44 height 25
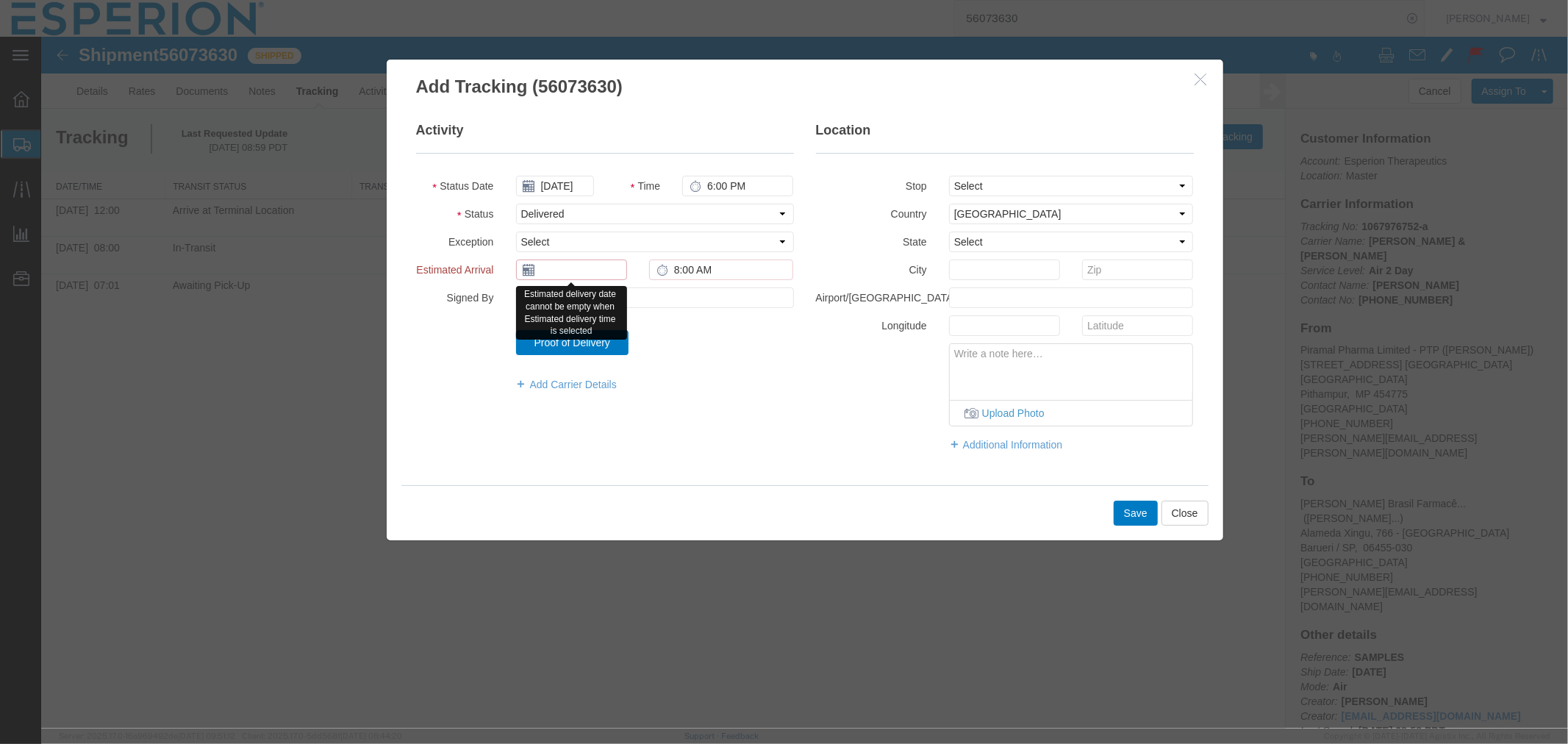
click at [568, 266] on input "text" at bounding box center [571, 269] width 111 height 20
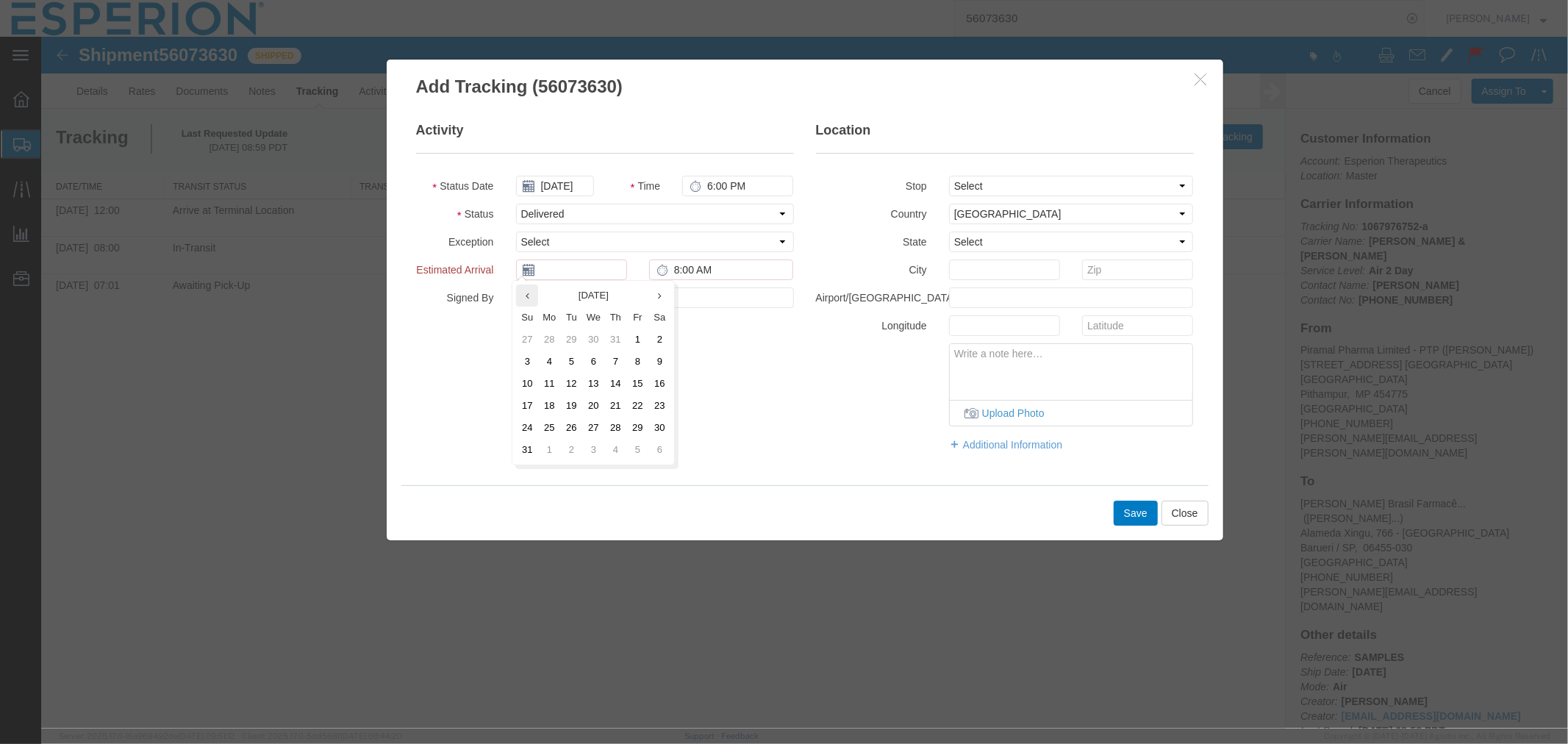
click at [528, 293] on th at bounding box center [526, 295] width 22 height 22
click at [604, 385] on td "16" at bounding box center [597, 383] width 22 height 22
type input "[DATE]"
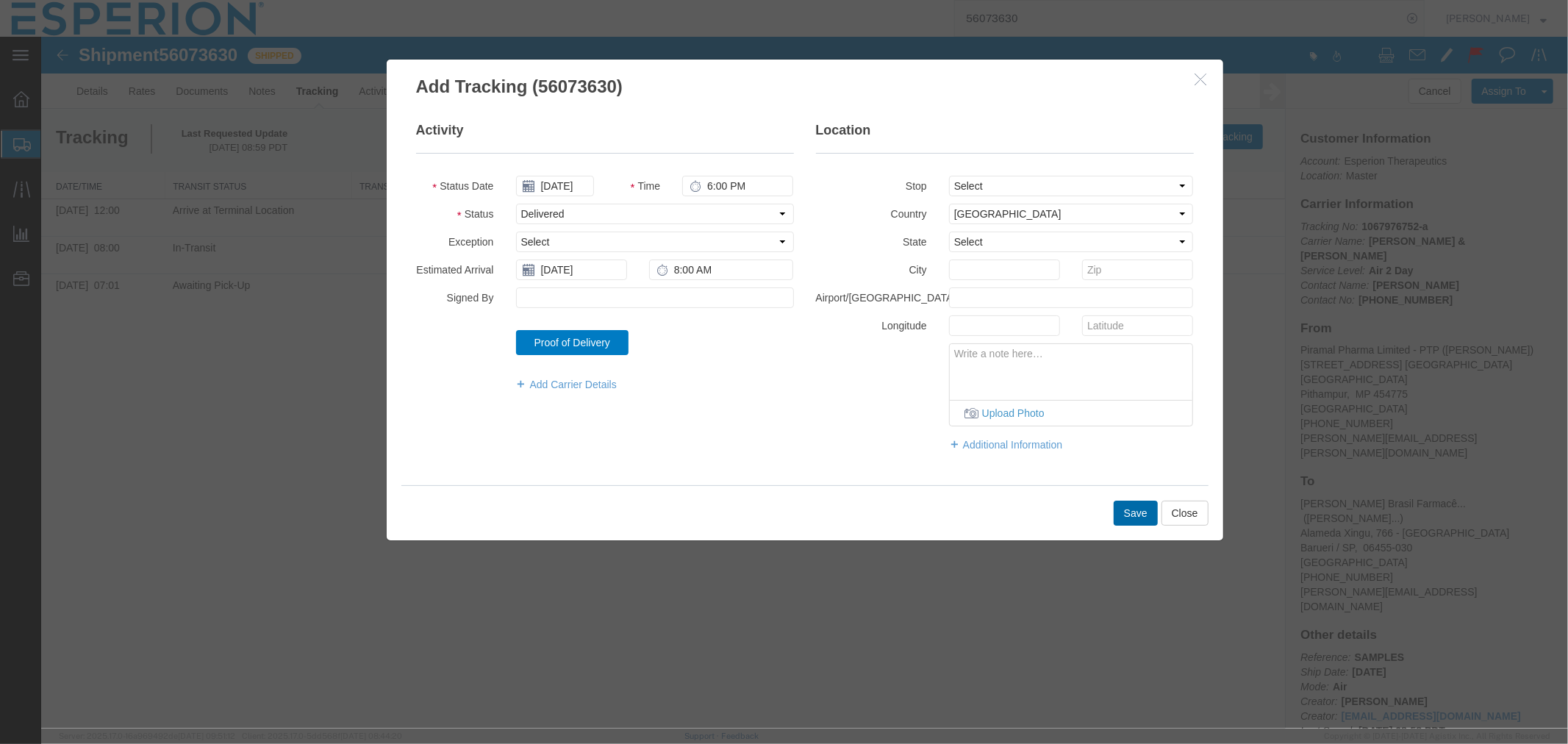
click at [1124, 512] on button "Save" at bounding box center [1135, 511] width 44 height 25
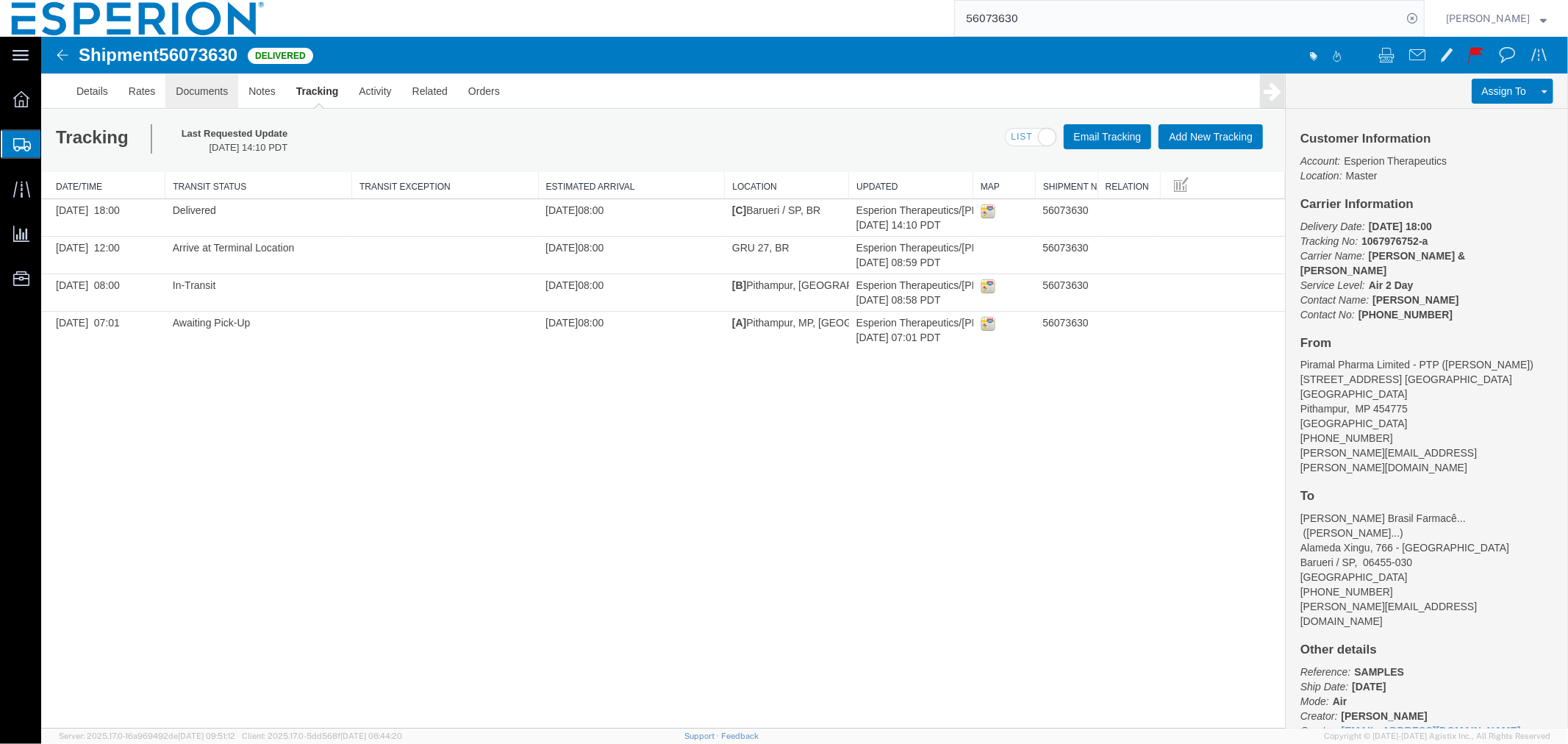
click at [194, 95] on link "Documents" at bounding box center [201, 91] width 73 height 35
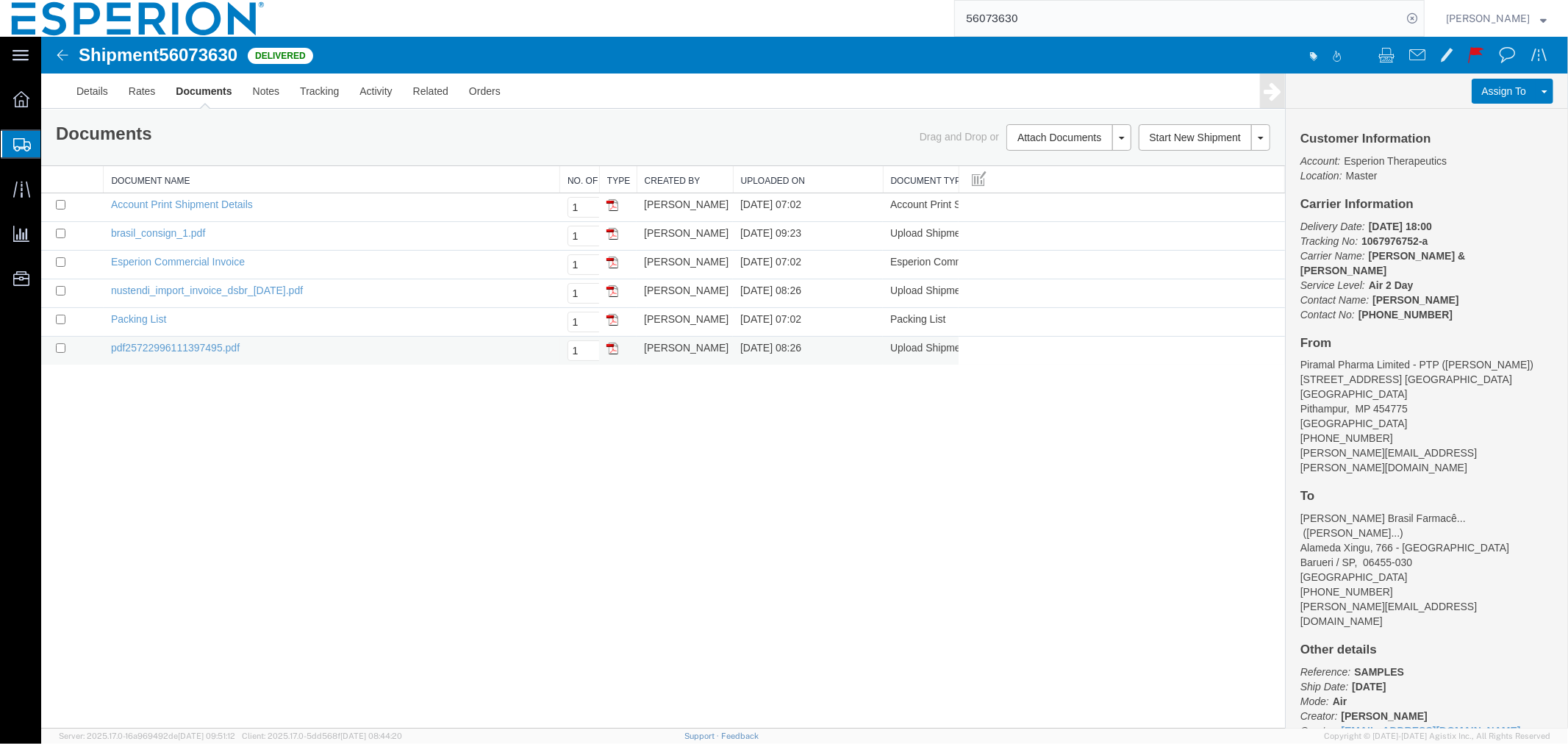
click at [201, 339] on td "pdf25722996111397495.pdf" at bounding box center [331, 349] width 457 height 29
click at [198, 339] on td "pdf25722996111397495.pdf" at bounding box center [331, 349] width 457 height 29
click at [205, 347] on link "pdf25722996111397495.pdf" at bounding box center [174, 347] width 129 height 12
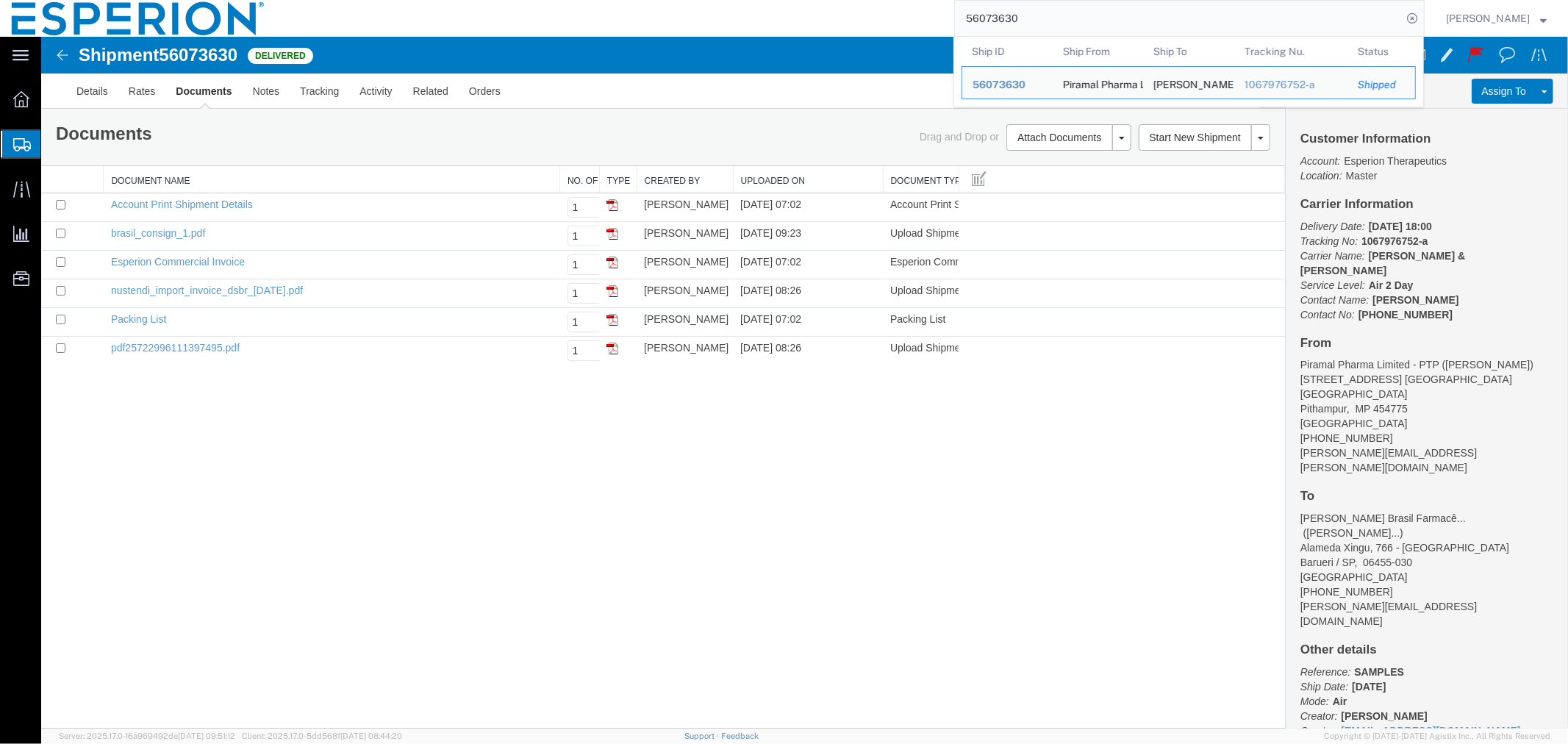
drag, startPoint x: 1054, startPoint y: 18, endPoint x: 914, endPoint y: 13, distance: 140.1
click at [914, 13] on div "56073630 Ship ID Ship From Ship To Tracking Nu. Status Ship ID 56073630 Ship Fr…" at bounding box center [850, 19] width 1148 height 37
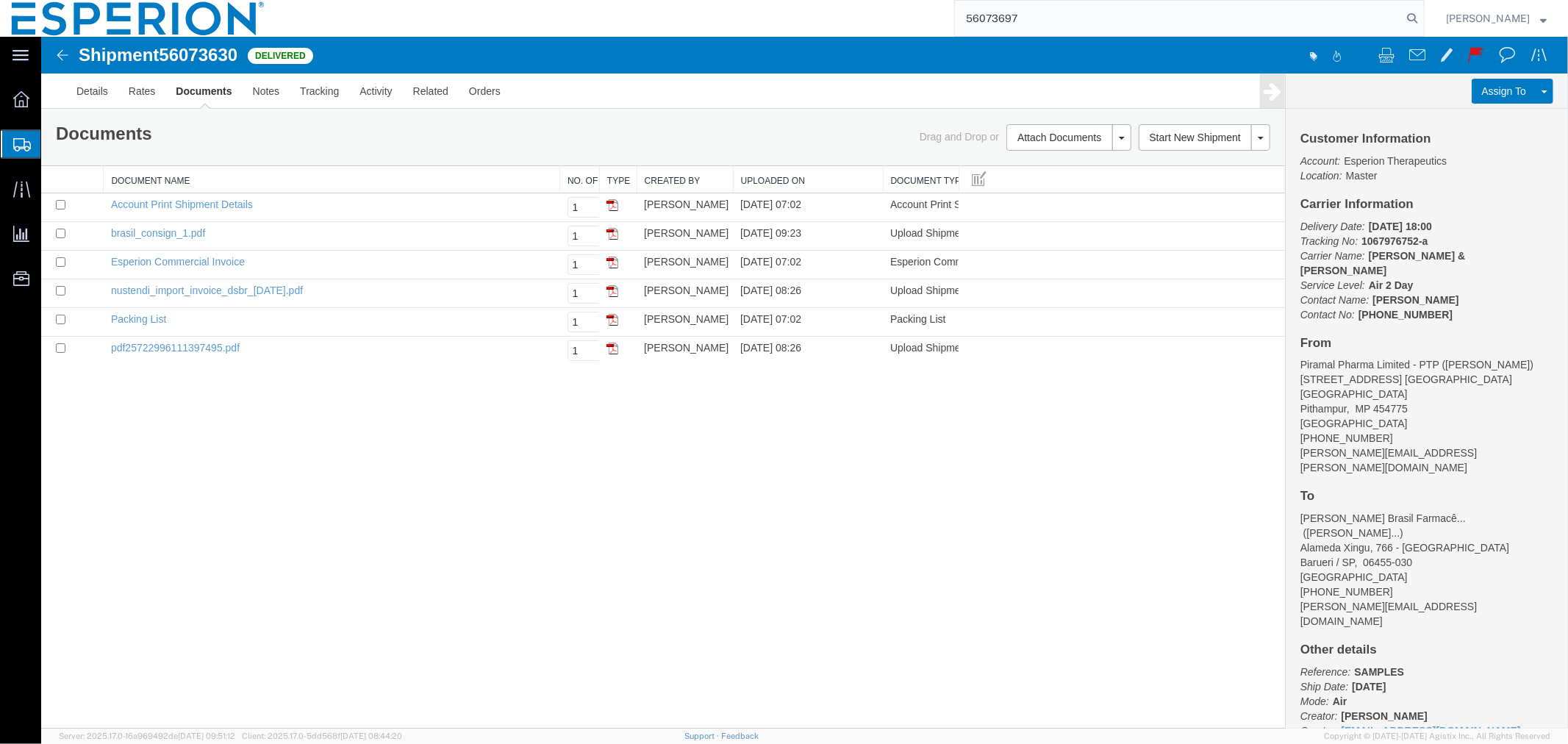
type input "56073697"
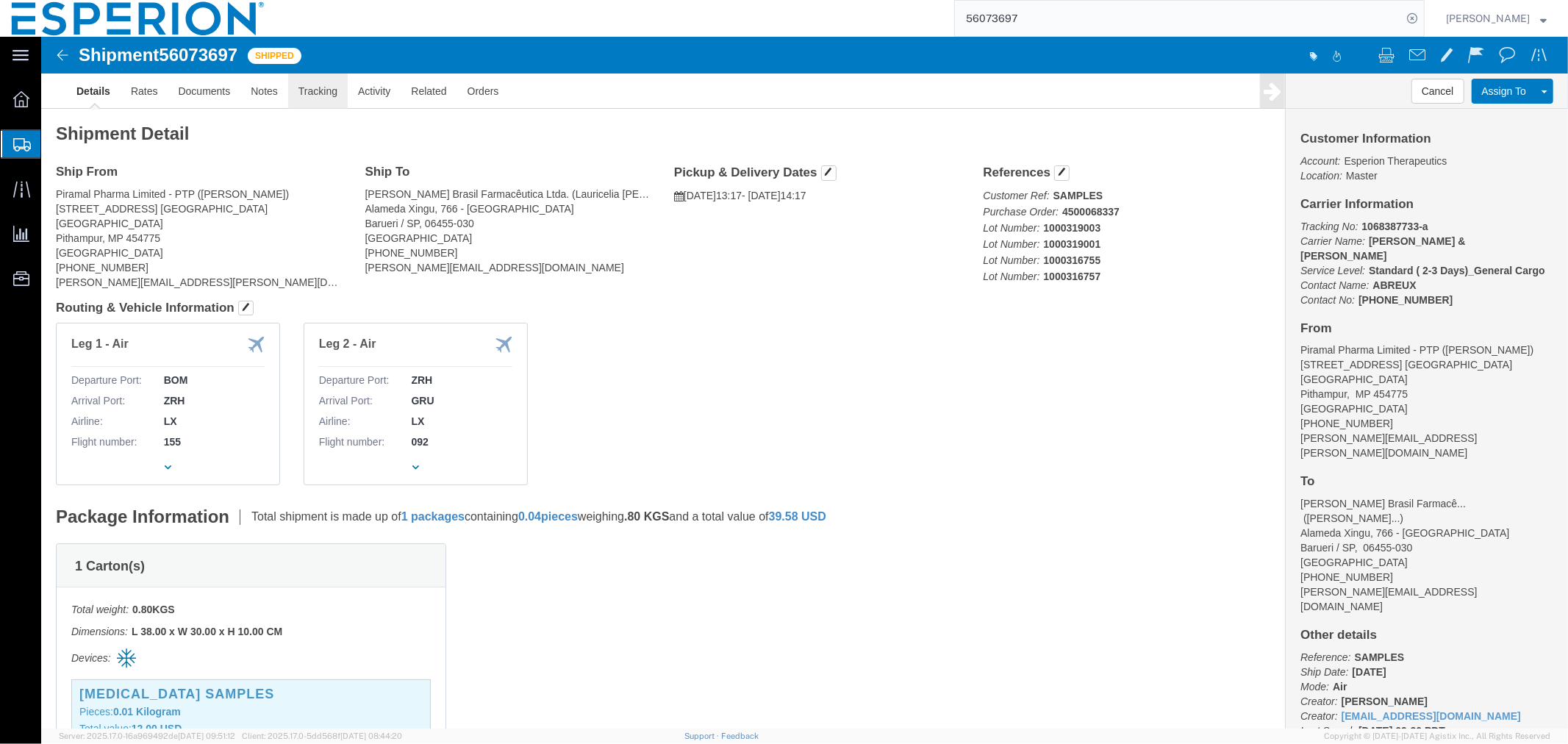
click link "Tracking"
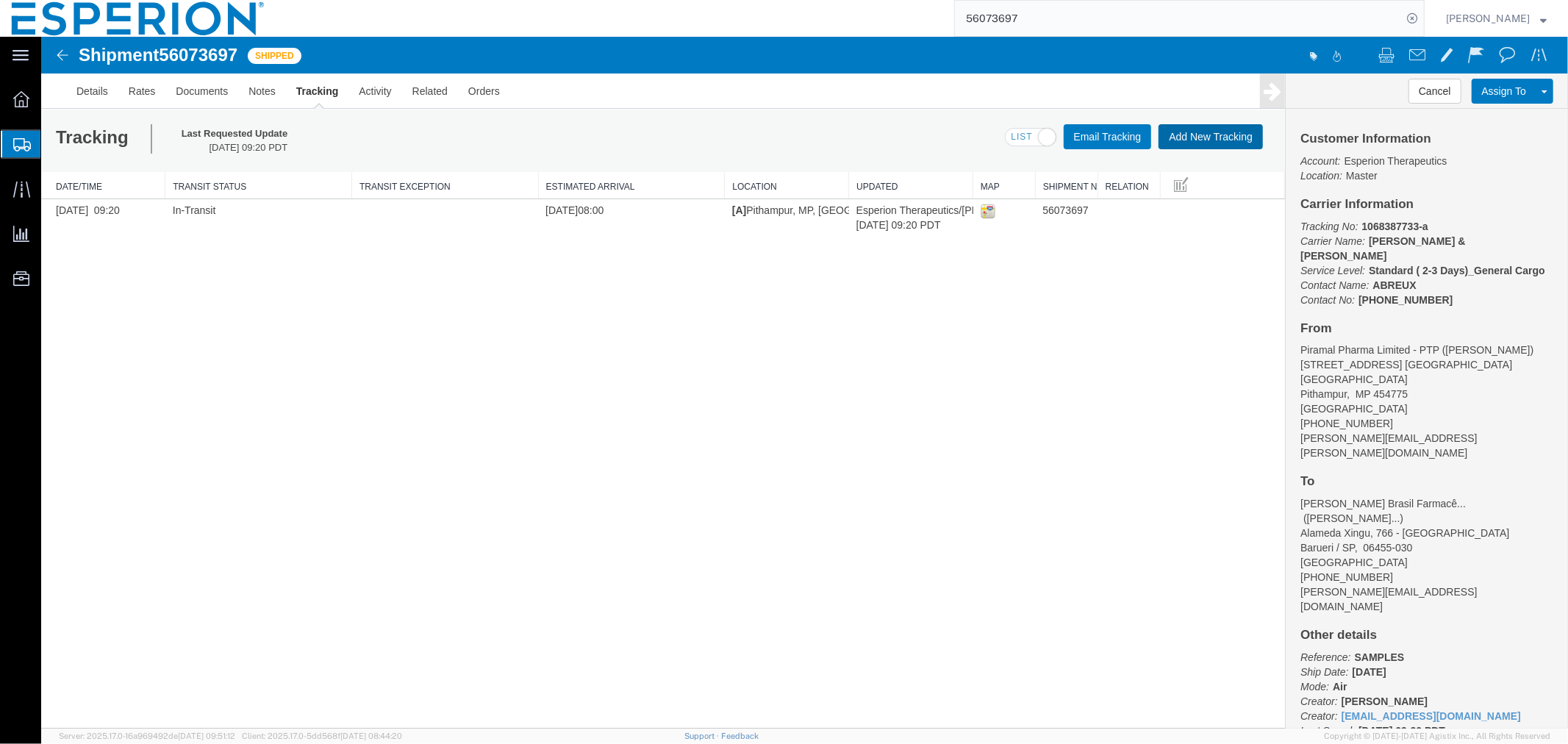
click at [1188, 140] on button "Add New Tracking" at bounding box center [1209, 135] width 105 height 25
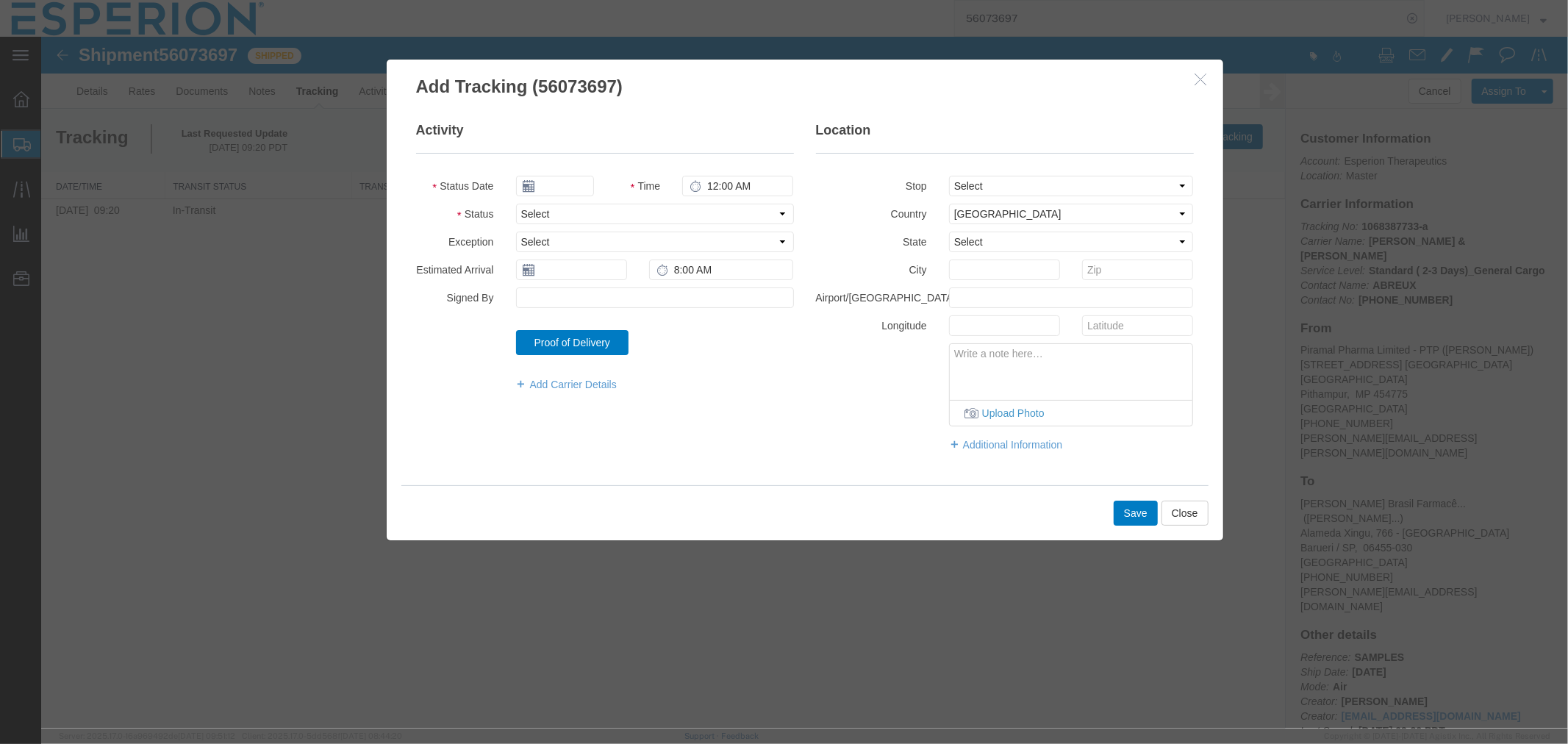
type input "[DATE]"
type input "6:00 PM"
click at [545, 215] on select "Select Arrival Notice Available Arrival Notice Imported Arrive at Delivery Loca…" at bounding box center [654, 213] width 278 height 20
select select "ARVTERM"
click at [515, 203] on select "Select Arrival Notice Available Arrival Notice Imported Arrive at Delivery Loca…" at bounding box center [654, 213] width 278 height 20
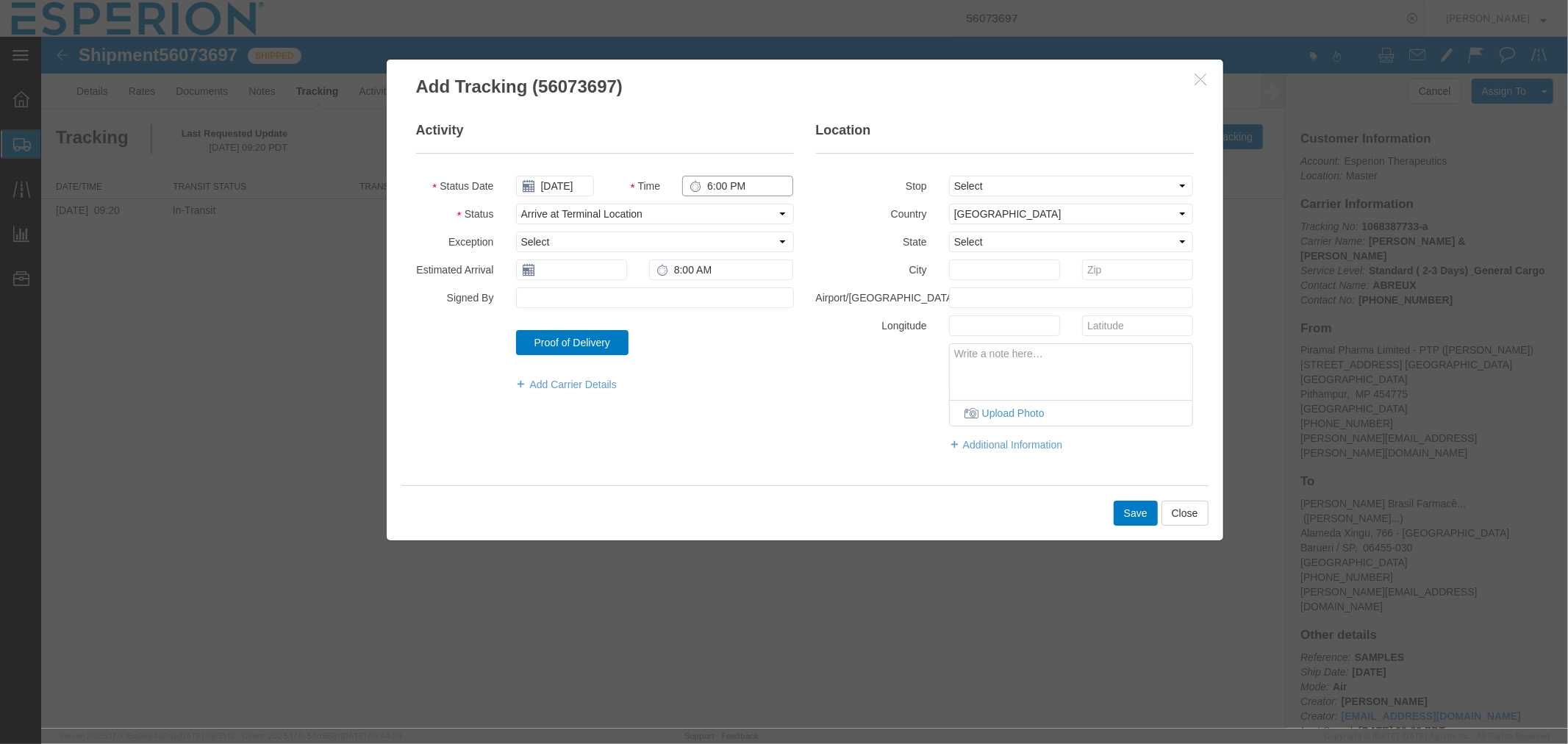
click at [708, 185] on input "6:00 PM" at bounding box center [737, 185] width 111 height 20
click at [737, 191] on input "8:00 PM" at bounding box center [737, 185] width 111 height 20
type input "8:00 AM"
click at [1007, 209] on select "Select [GEOGRAPHIC_DATA] [GEOGRAPHIC_DATA] [GEOGRAPHIC_DATA] [GEOGRAPHIC_DATA] …" at bounding box center [1070, 213] width 245 height 20
select select "BR"
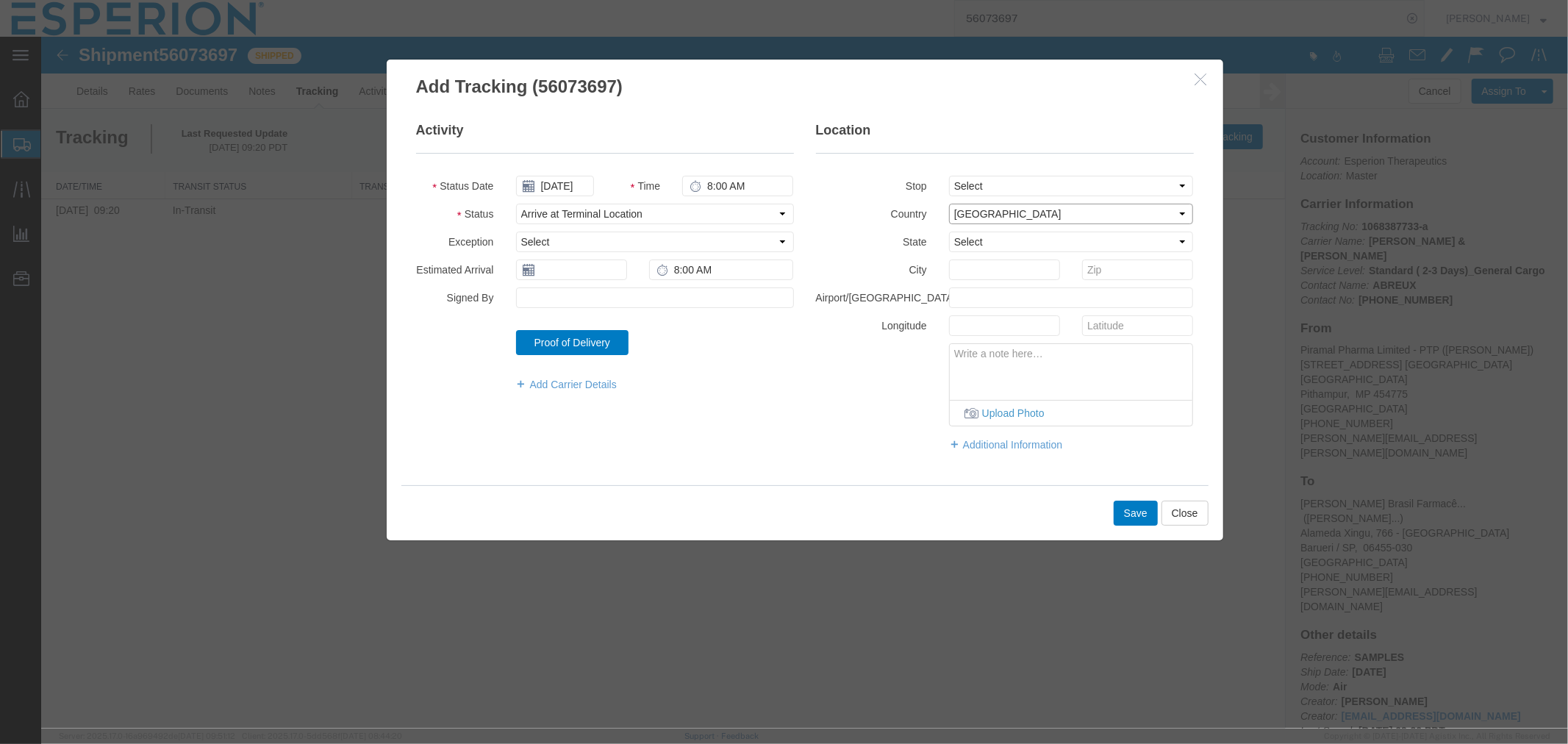
click at [948, 203] on select "Select [GEOGRAPHIC_DATA] [GEOGRAPHIC_DATA] [GEOGRAPHIC_DATA] [GEOGRAPHIC_DATA] …" at bounding box center [1070, 213] width 245 height 20
click at [980, 271] on input "text" at bounding box center [1004, 269] width 111 height 20
click at [963, 290] on input "text" at bounding box center [1070, 296] width 245 height 20
type input "GRU"
click at [1130, 510] on button "Save" at bounding box center [1135, 511] width 44 height 25
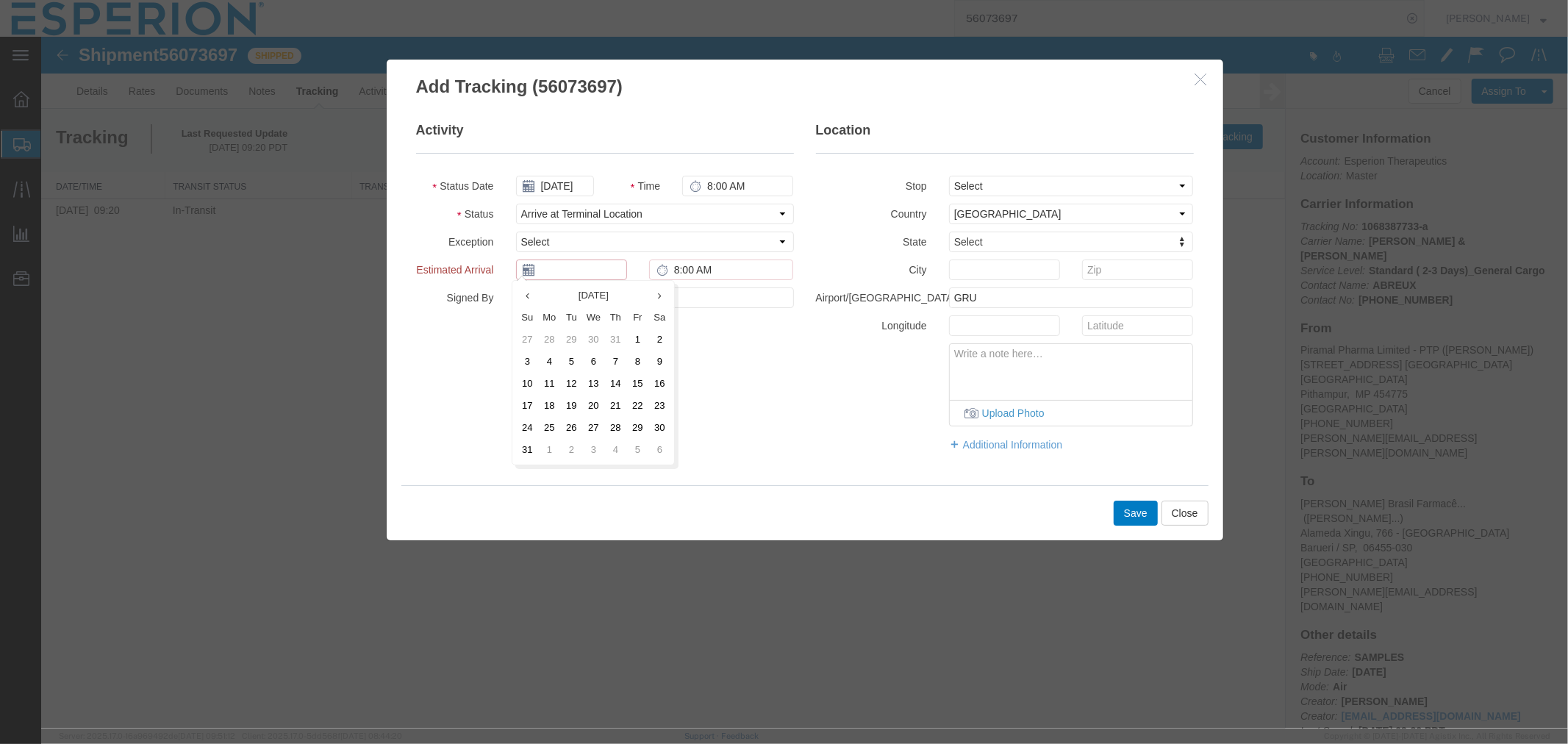
click at [568, 268] on input "text" at bounding box center [571, 269] width 111 height 20
click at [563, 191] on input "[DATE]" at bounding box center [554, 185] width 78 height 20
click at [531, 201] on th at bounding box center [526, 211] width 22 height 22
click at [547, 338] on td "28" at bounding box center [553, 343] width 22 height 22
type input "[DATE]"
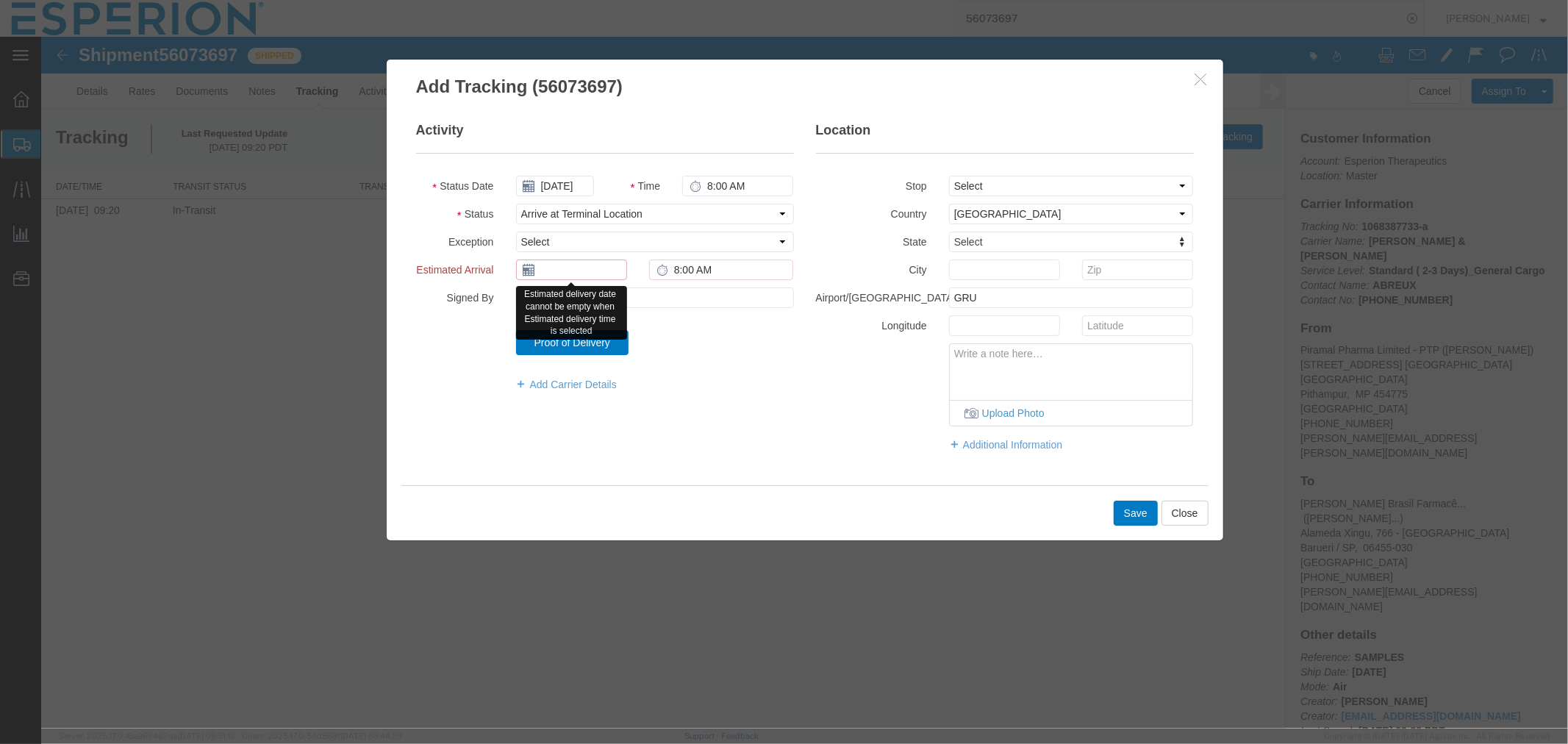
click at [556, 265] on input "text" at bounding box center [571, 269] width 111 height 20
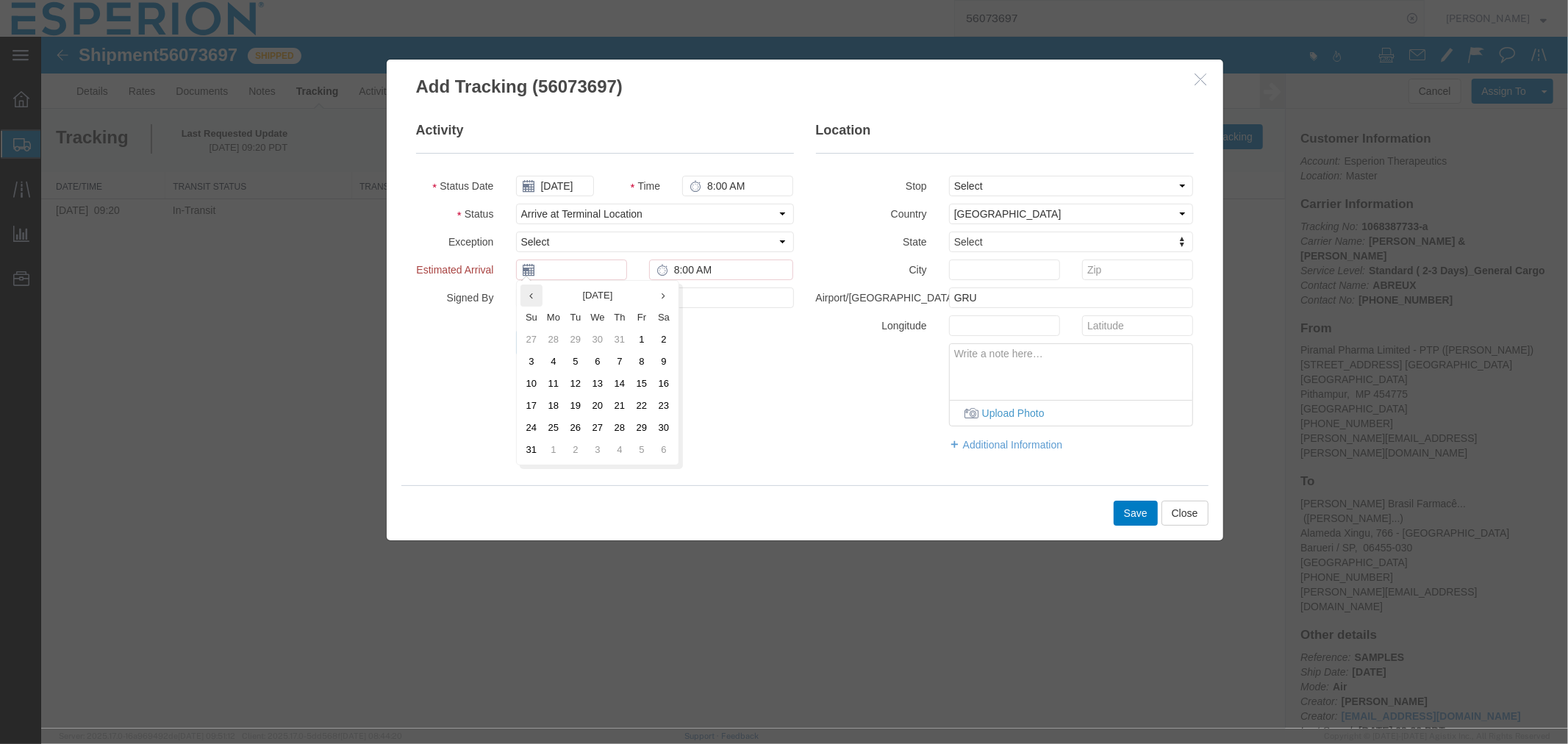
click at [520, 298] on th at bounding box center [531, 295] width 22 height 22
click at [551, 421] on td "28" at bounding box center [553, 427] width 22 height 22
type input "[DATE]"
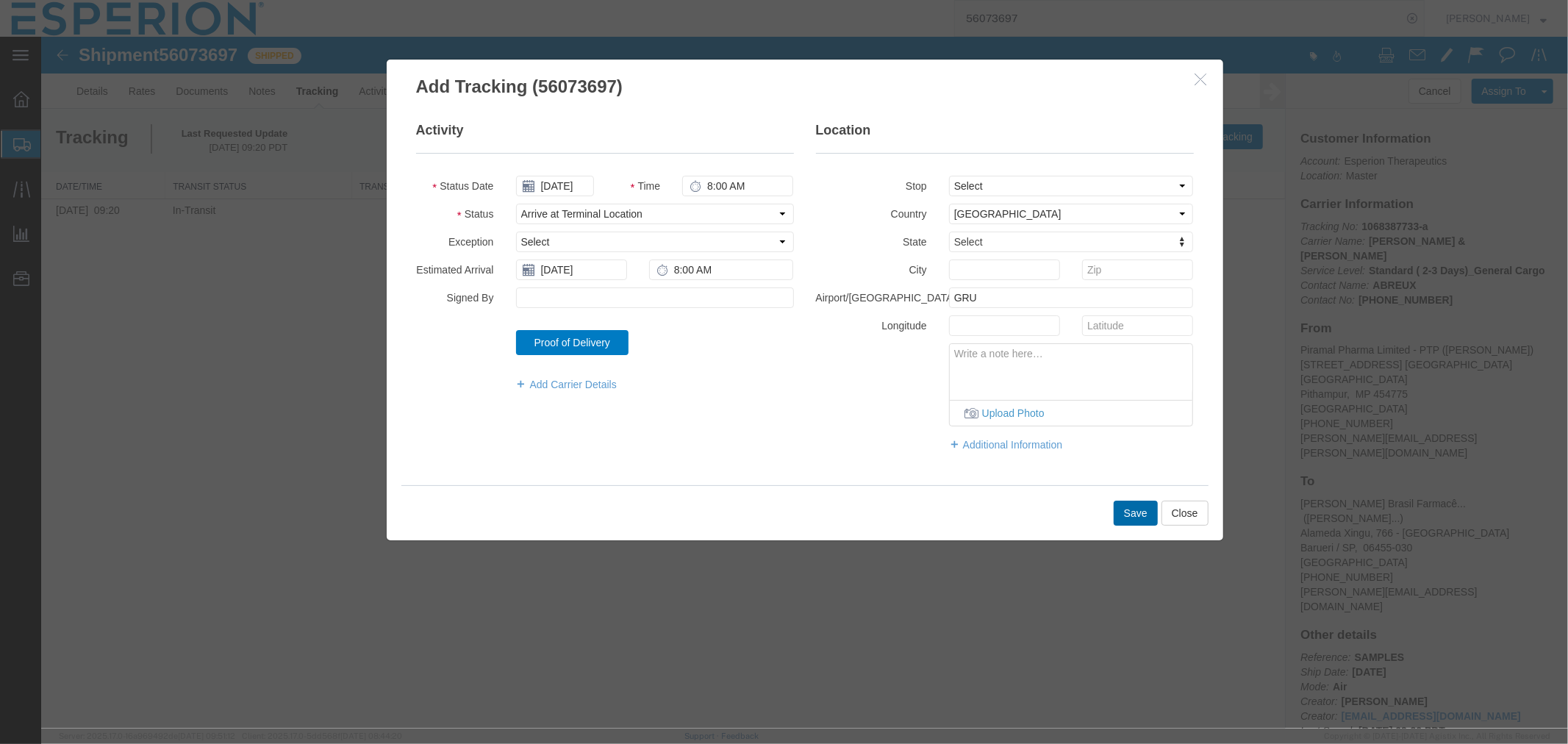
click at [1139, 510] on button "Save" at bounding box center [1135, 511] width 44 height 25
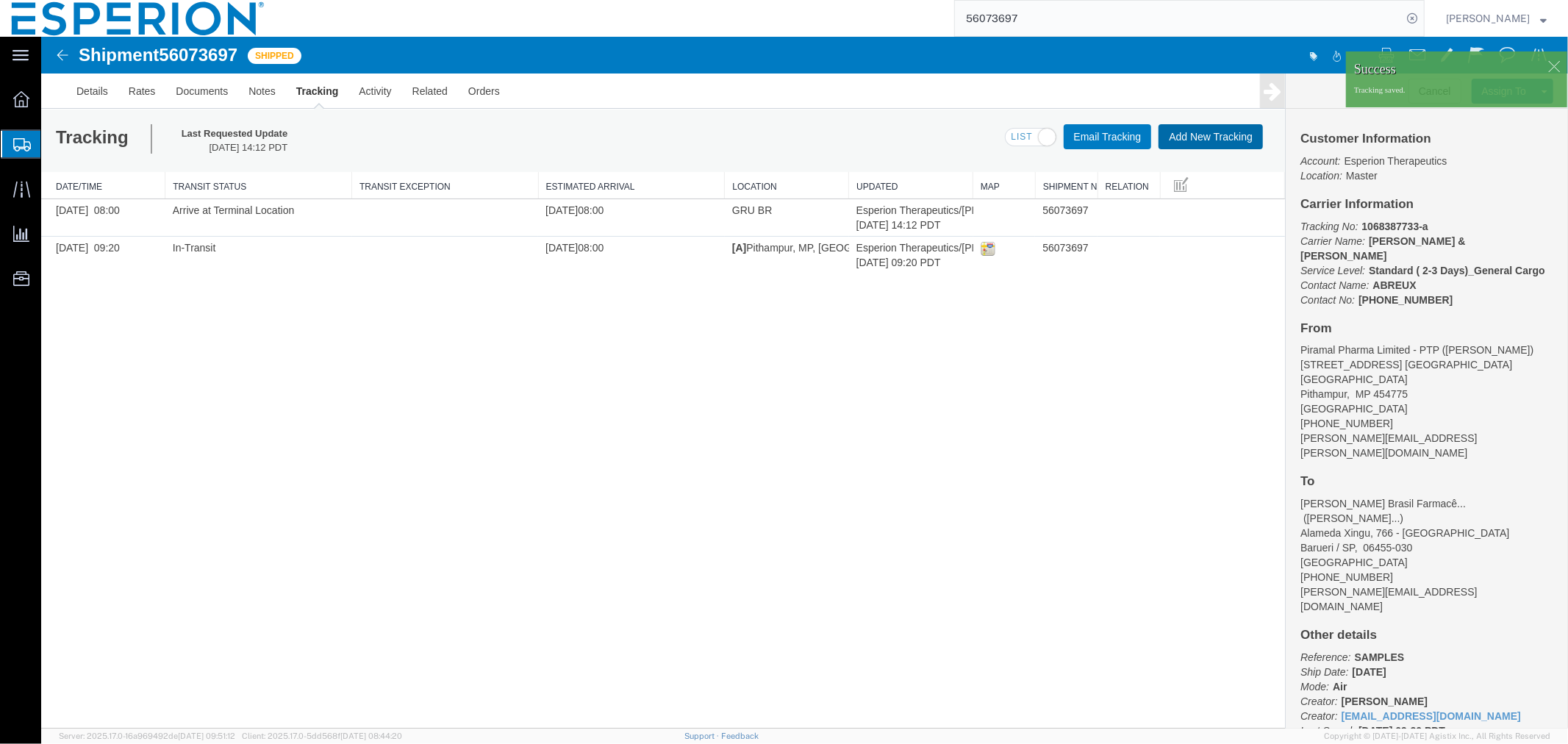
click at [1206, 130] on button "Add New Tracking" at bounding box center [1209, 135] width 105 height 25
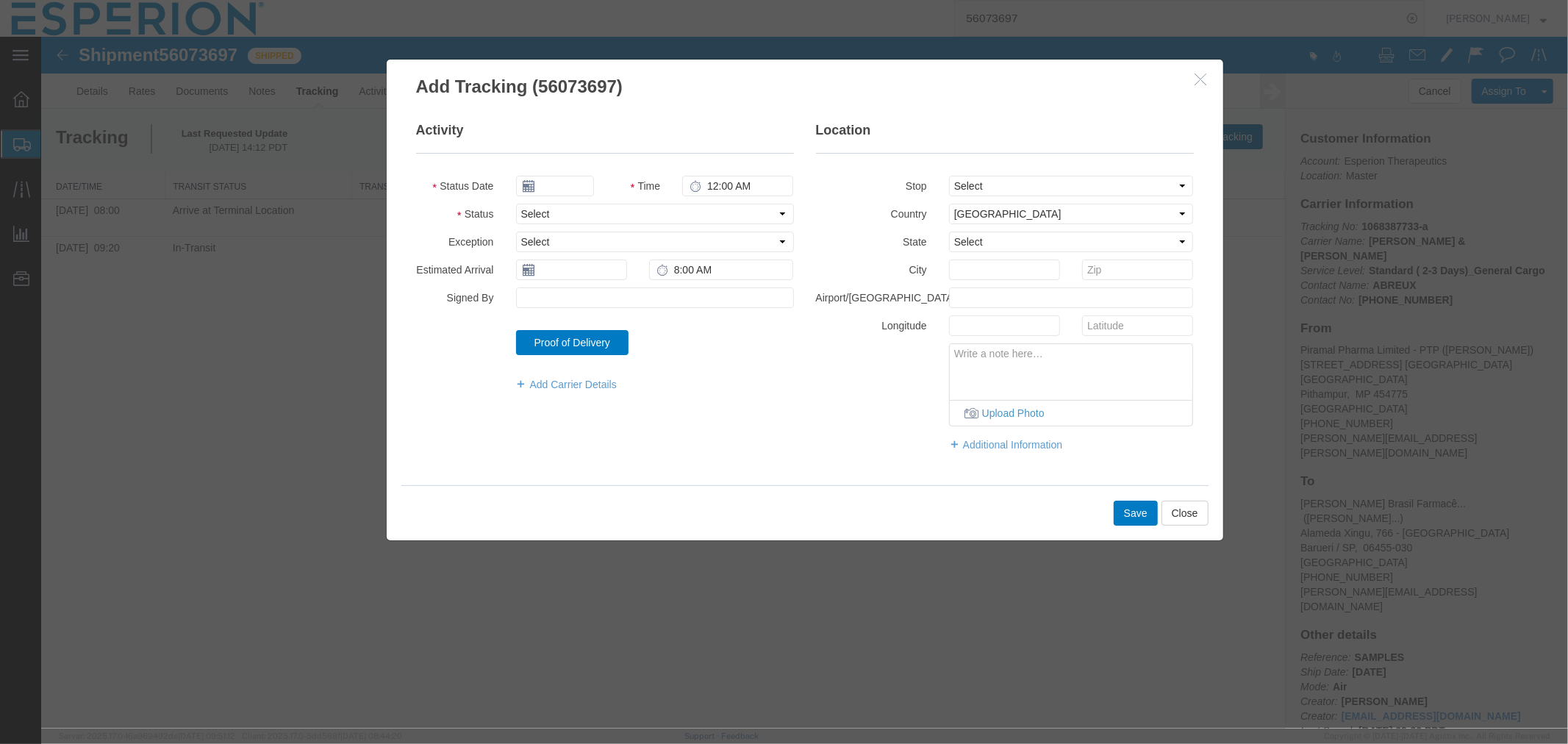
type input "[DATE]"
type input "6:00 PM"
click at [549, 184] on input "[DATE]" at bounding box center [554, 185] width 78 height 20
click at [525, 209] on icon at bounding box center [526, 211] width 4 height 9
click at [547, 340] on td "28" at bounding box center [553, 343] width 22 height 22
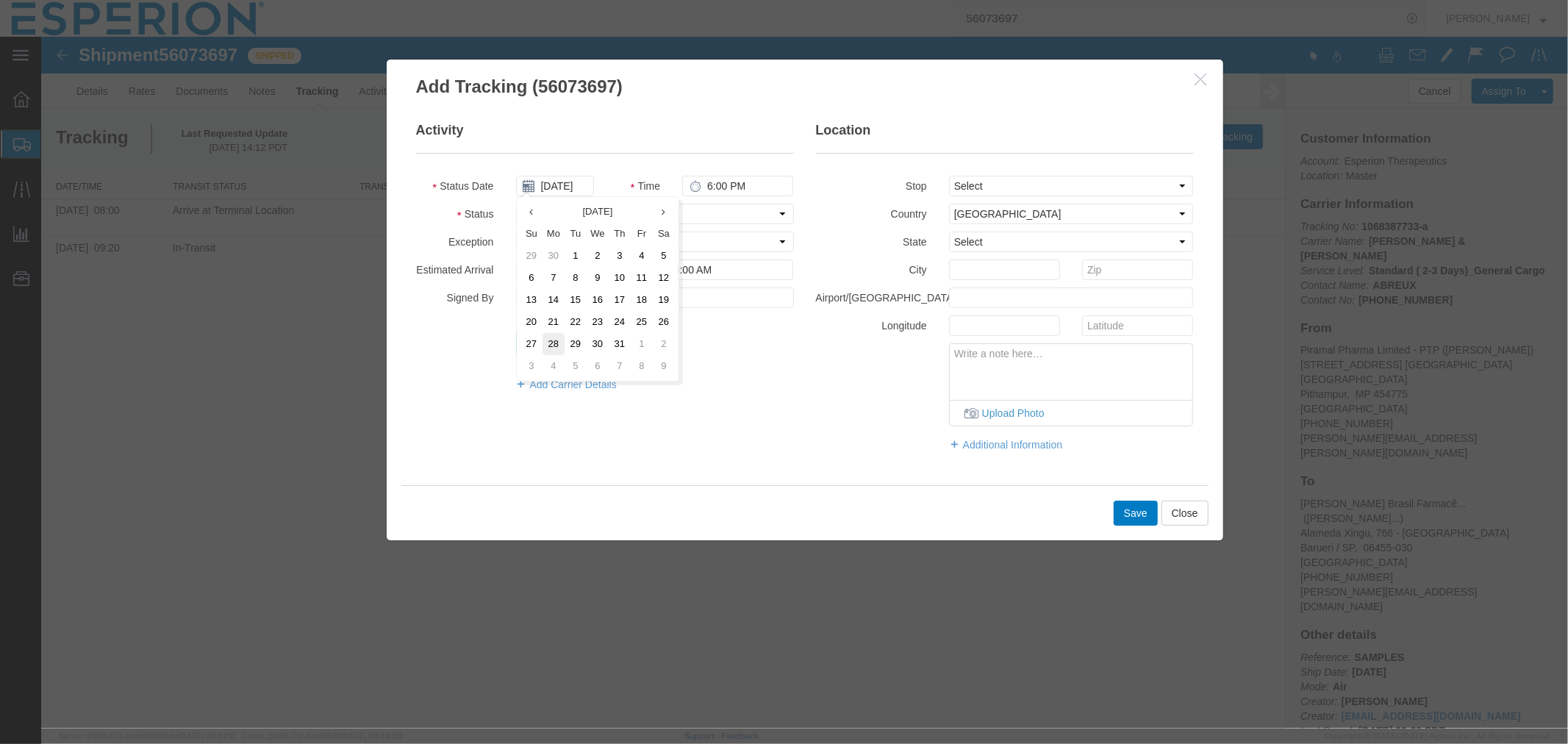
type input "[DATE]"
click at [713, 181] on input "6:00 PM" at bounding box center [737, 185] width 111 height 20
type input "8:00 AM"
click at [742, 209] on select "Select Arrival Notice Available Arrival Notice Imported Arrive at Delivery Loca…" at bounding box center [654, 213] width 278 height 20
select select "DELIVRED"
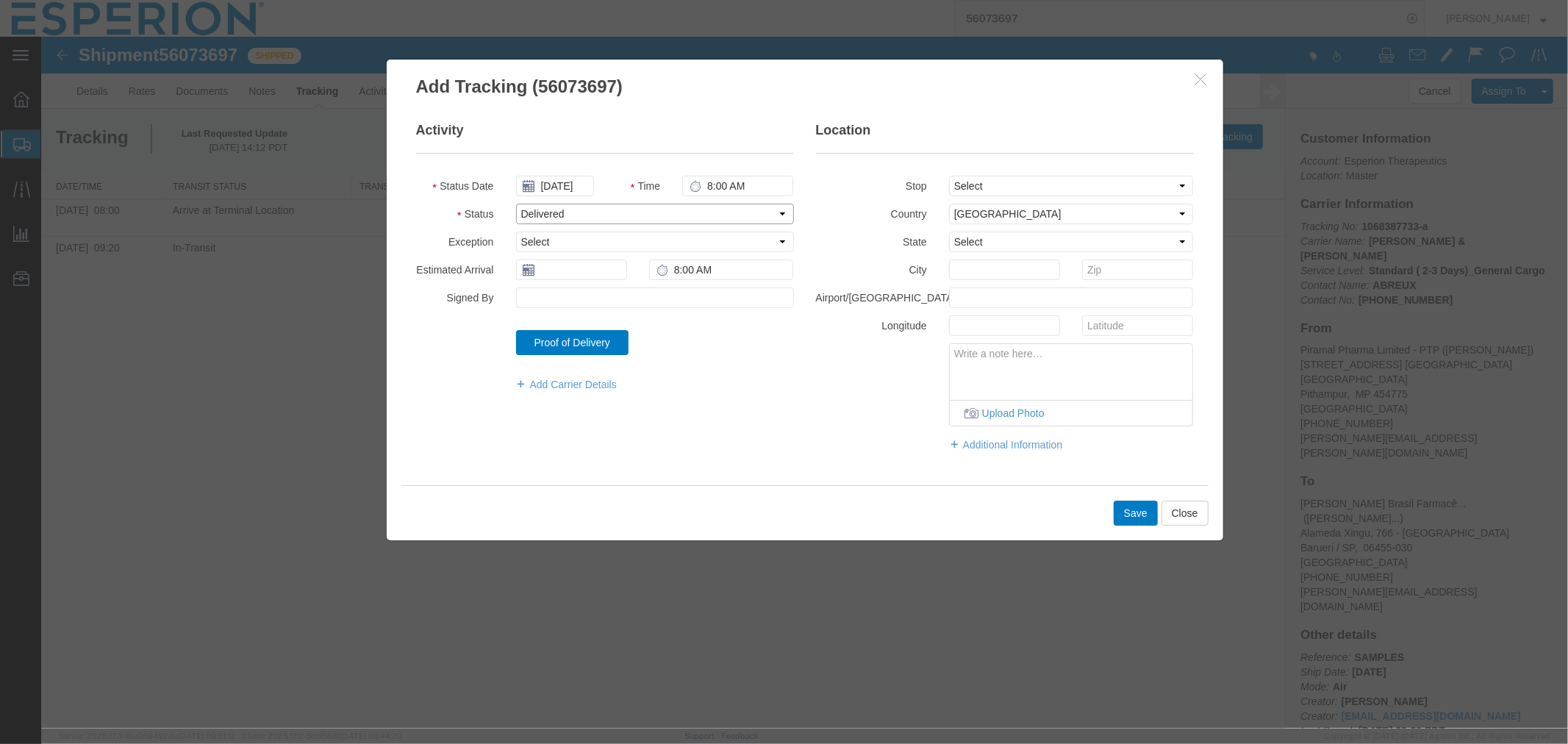
click at [515, 203] on select "Select Arrival Notice Available Arrival Notice Imported Arrive at Delivery Loca…" at bounding box center [654, 213] width 278 height 20
click at [1127, 516] on button "Save" at bounding box center [1135, 511] width 44 height 25
click at [569, 276] on input "text" at bounding box center [571, 269] width 111 height 20
click at [533, 296] on th at bounding box center [526, 295] width 22 height 22
click at [554, 424] on td "28" at bounding box center [553, 427] width 22 height 22
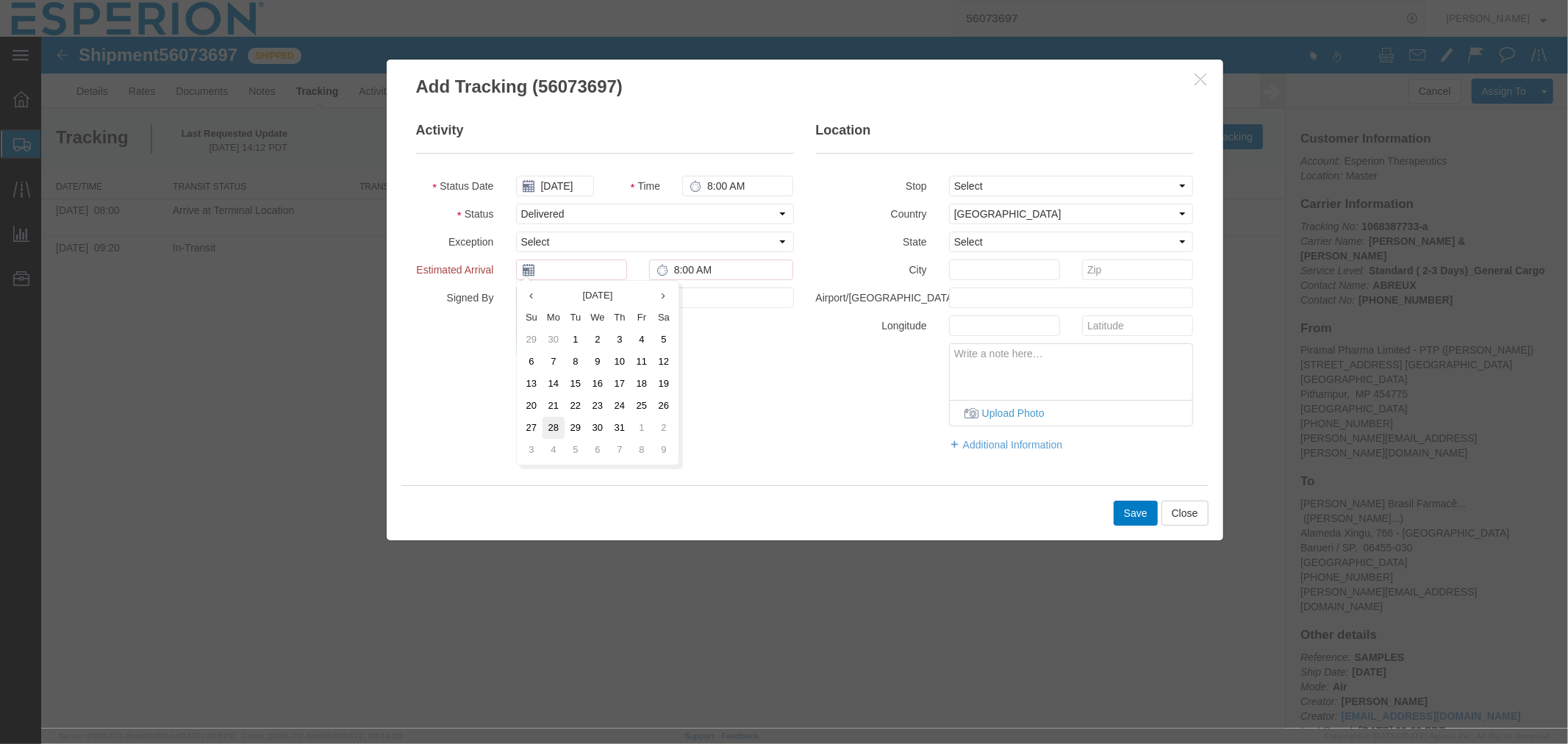
type input "[DATE]"
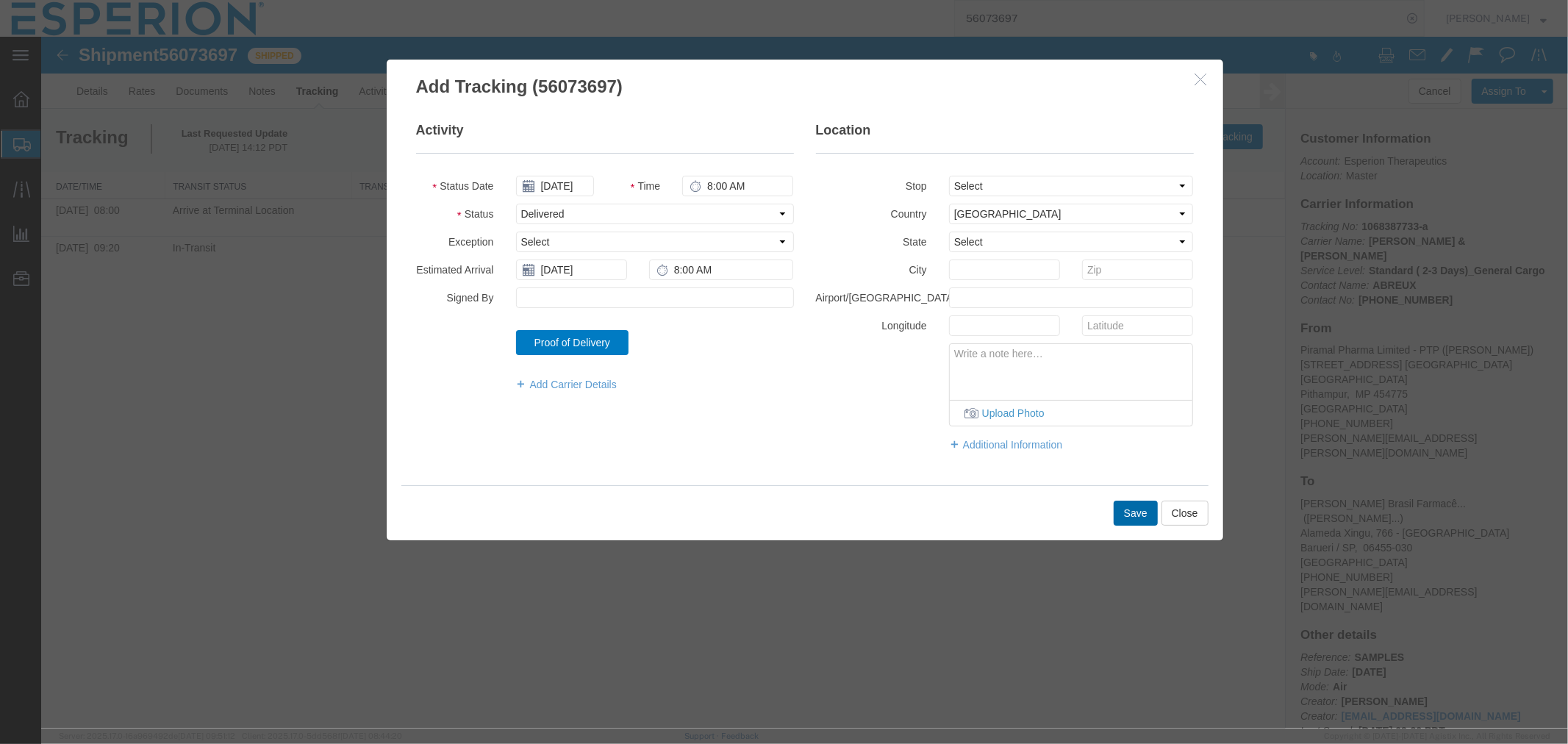
click at [1130, 511] on button "Save" at bounding box center [1135, 511] width 44 height 25
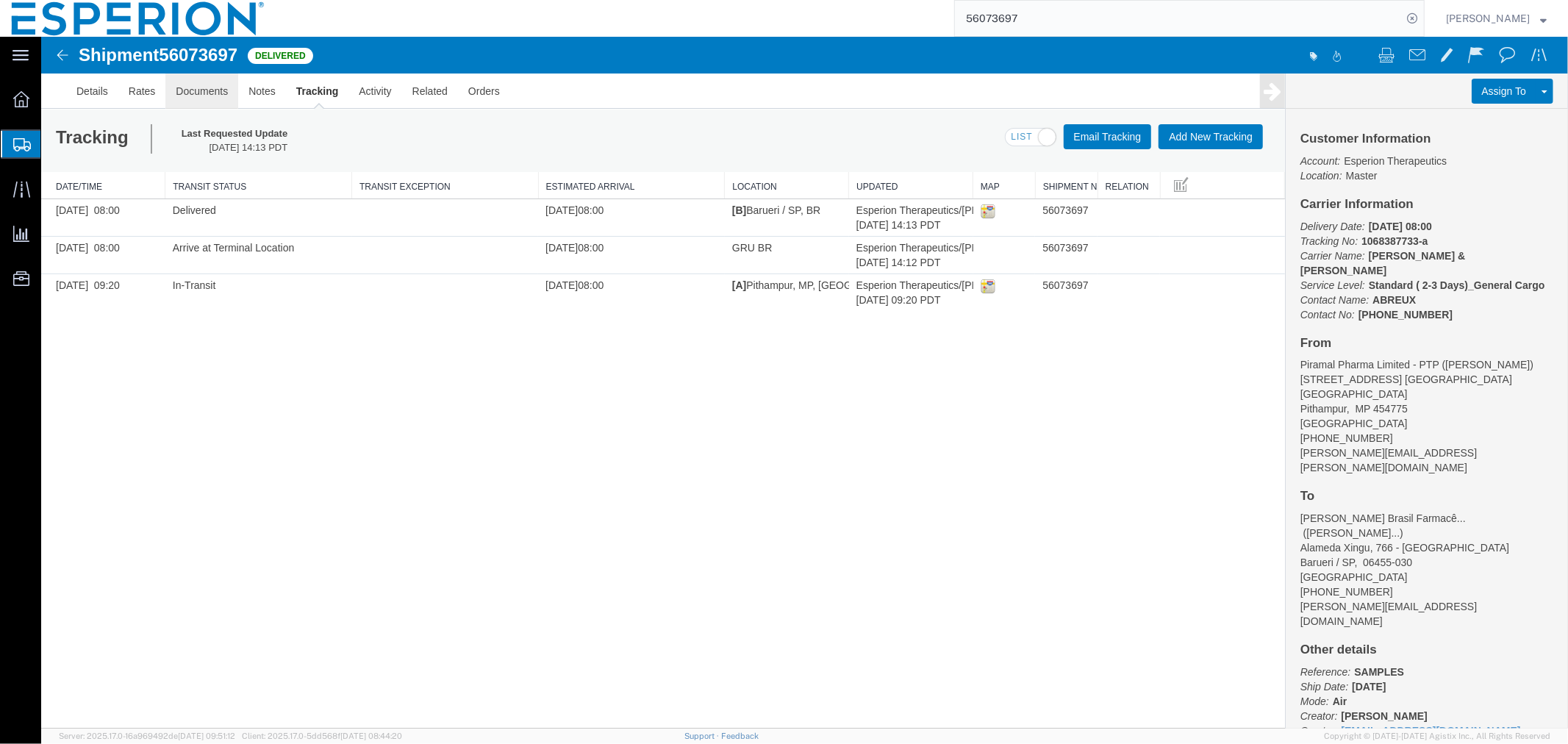
click at [180, 92] on link "Documents" at bounding box center [201, 91] width 73 height 35
